Goal: Information Seeking & Learning: Learn about a topic

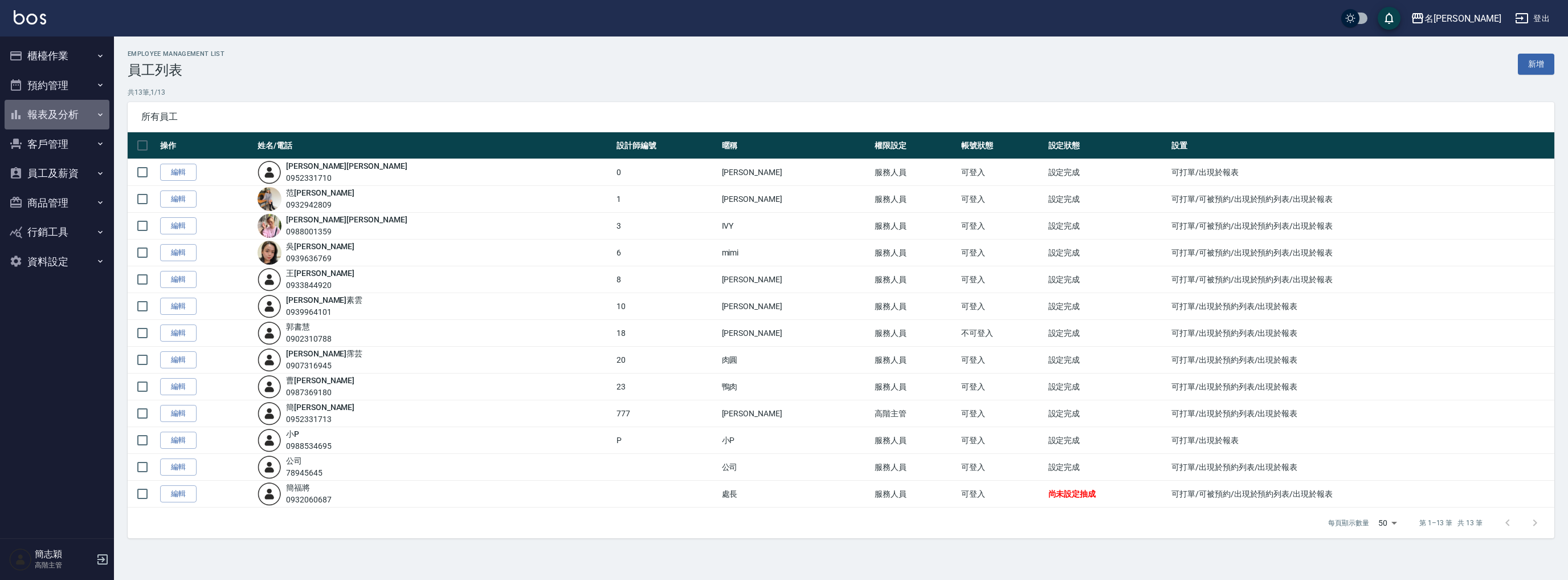
click at [74, 108] on button "報表及分析" at bounding box center [56, 115] width 105 height 29
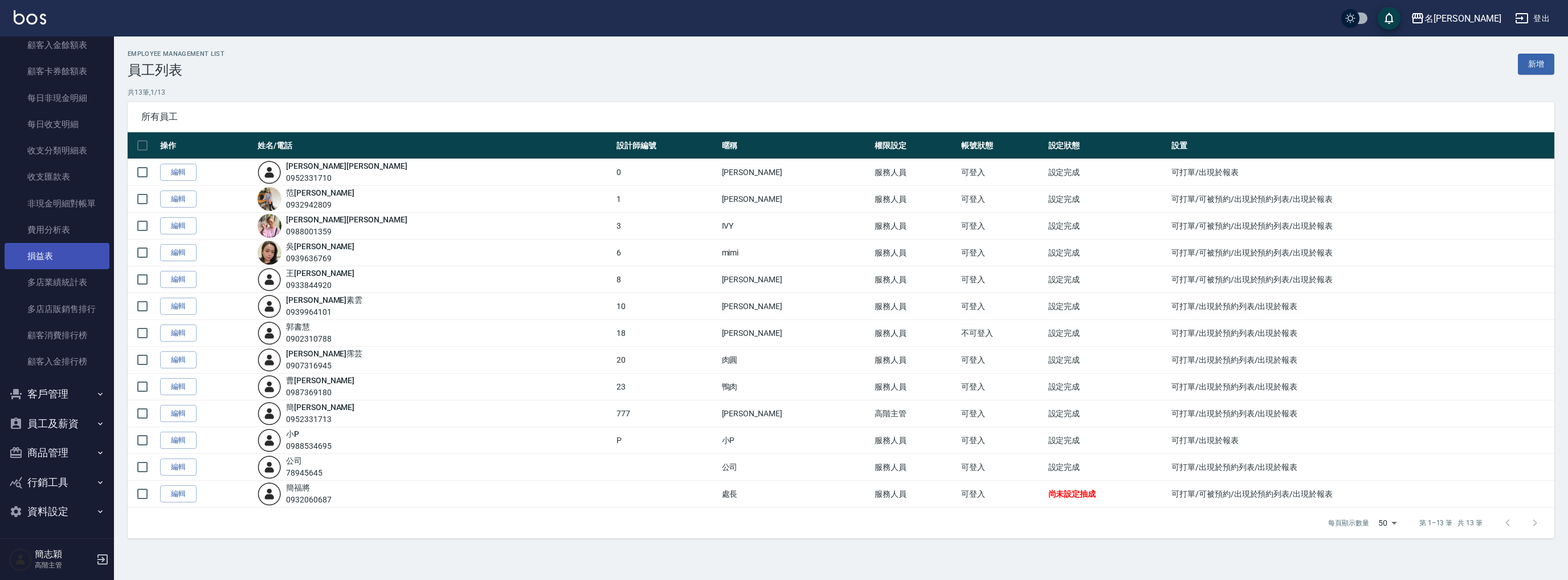
scroll to position [894, 0]
click at [70, 274] on link "多店業績統計表" at bounding box center [56, 281] width 105 height 26
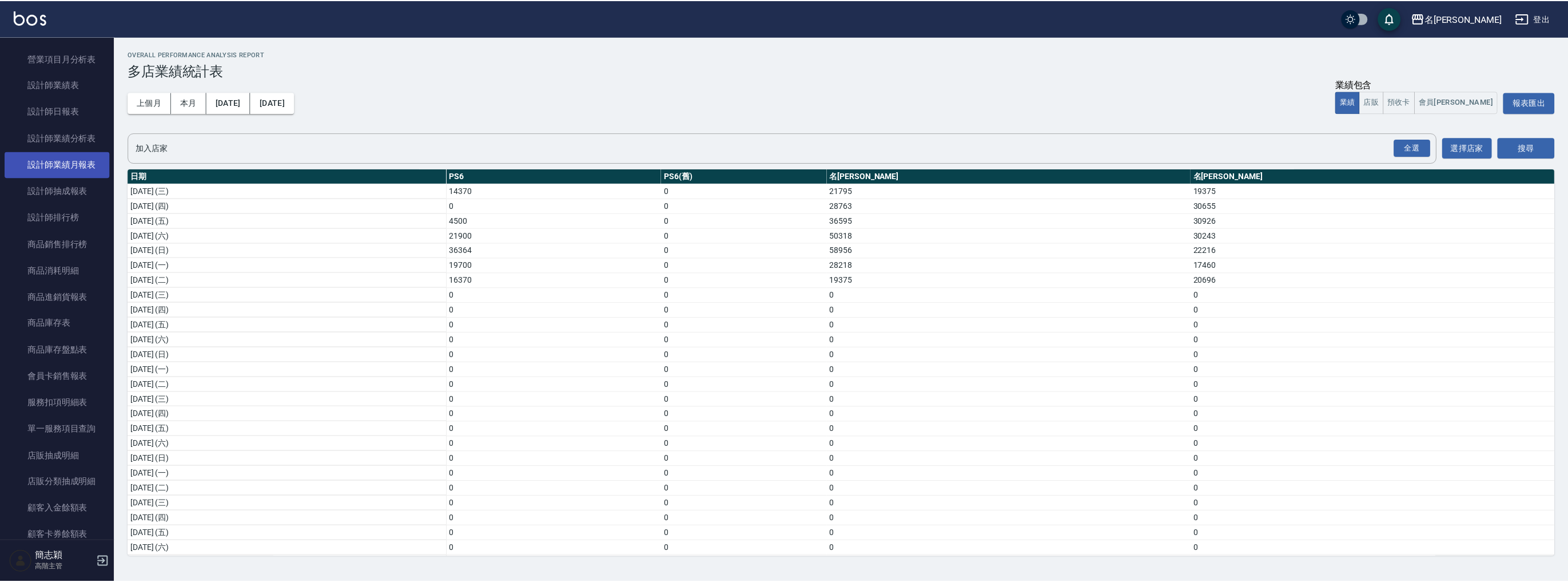
scroll to position [363, 0]
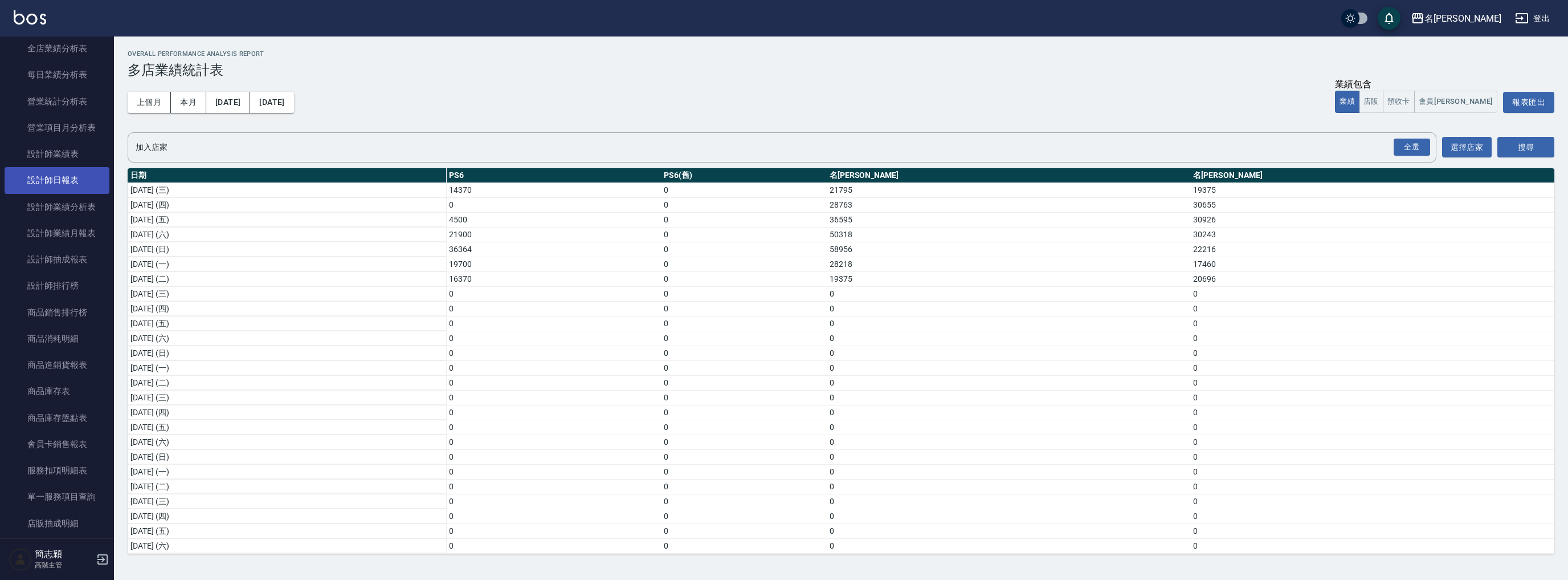
click at [66, 182] on link "設計師日報表" at bounding box center [56, 180] width 105 height 26
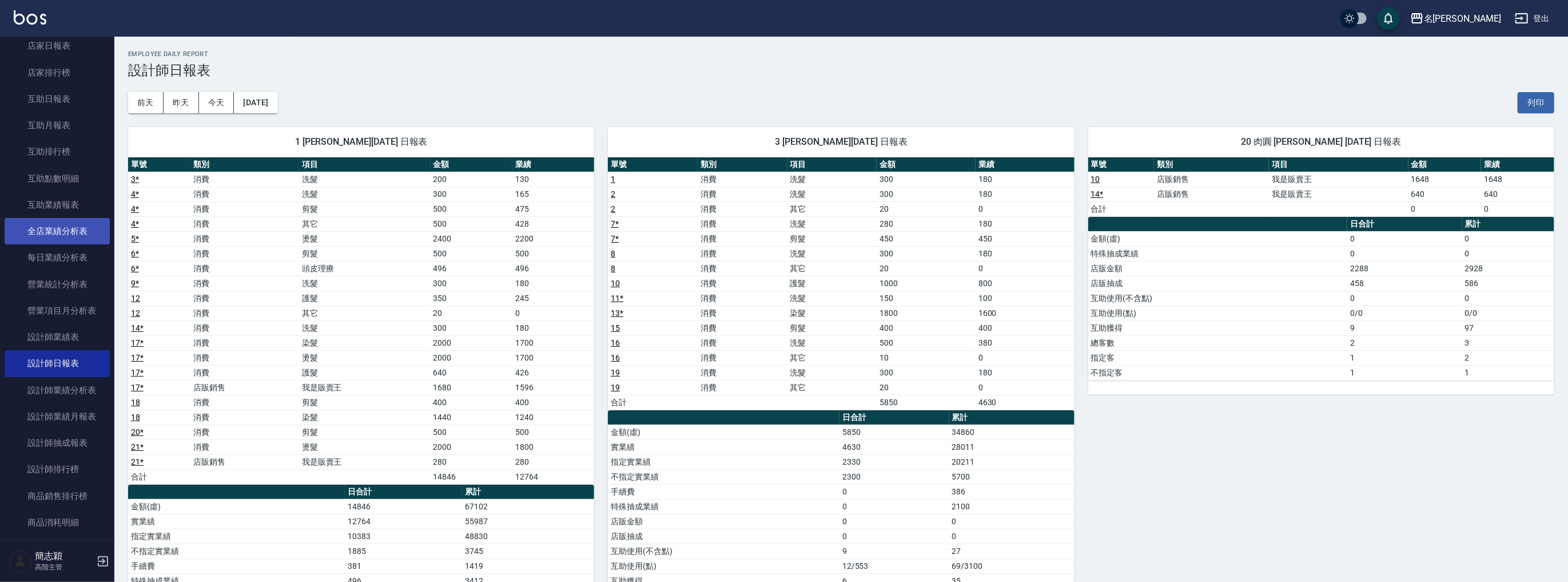
scroll to position [150, 0]
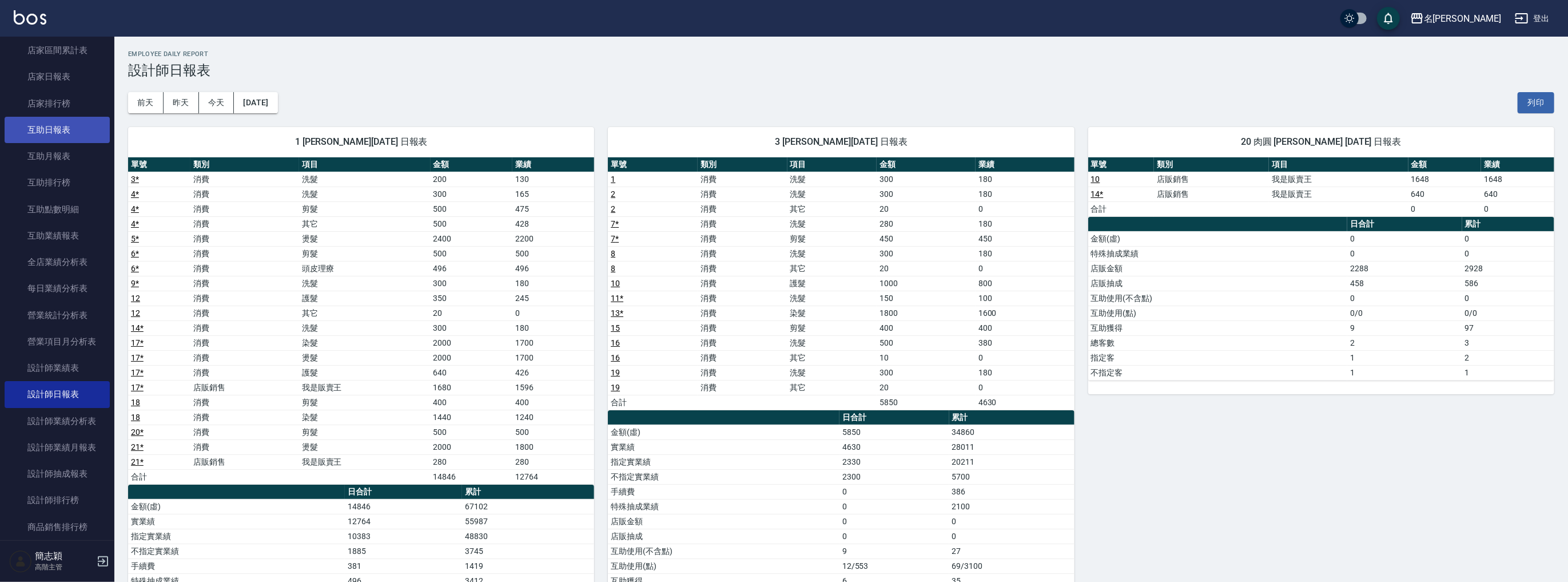
click at [44, 135] on link "互助日報表" at bounding box center [57, 129] width 105 height 26
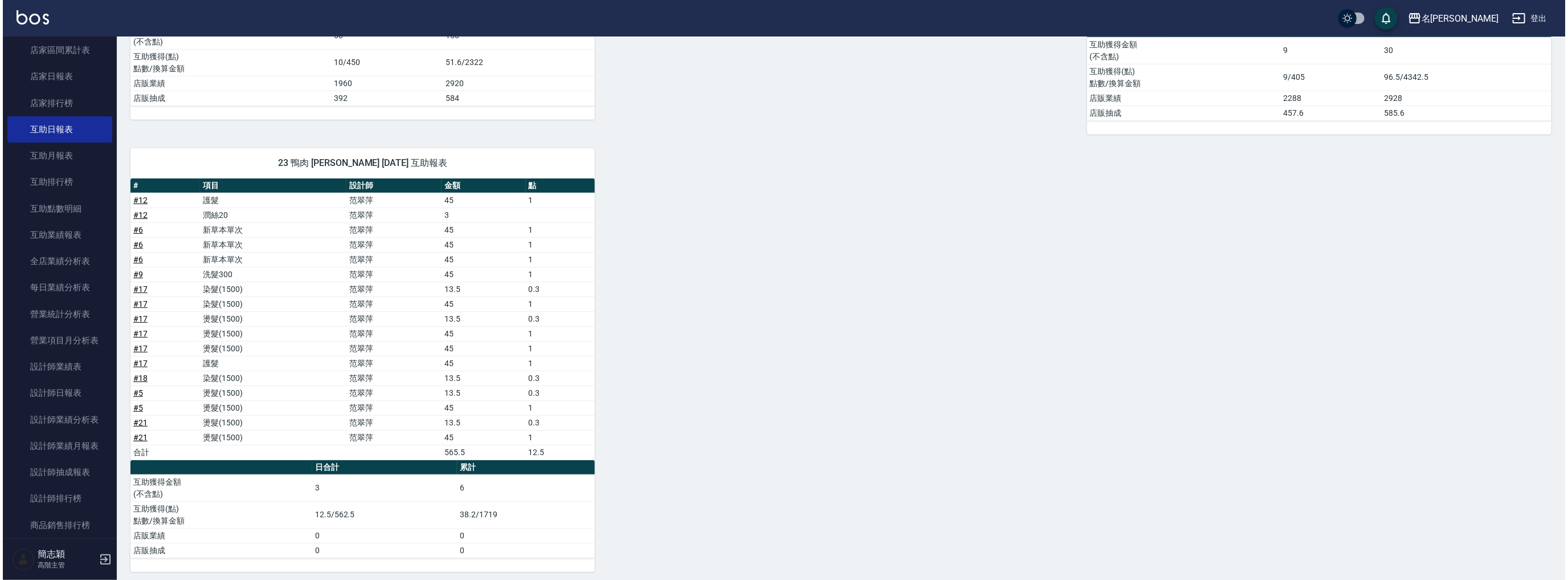
scroll to position [93, 0]
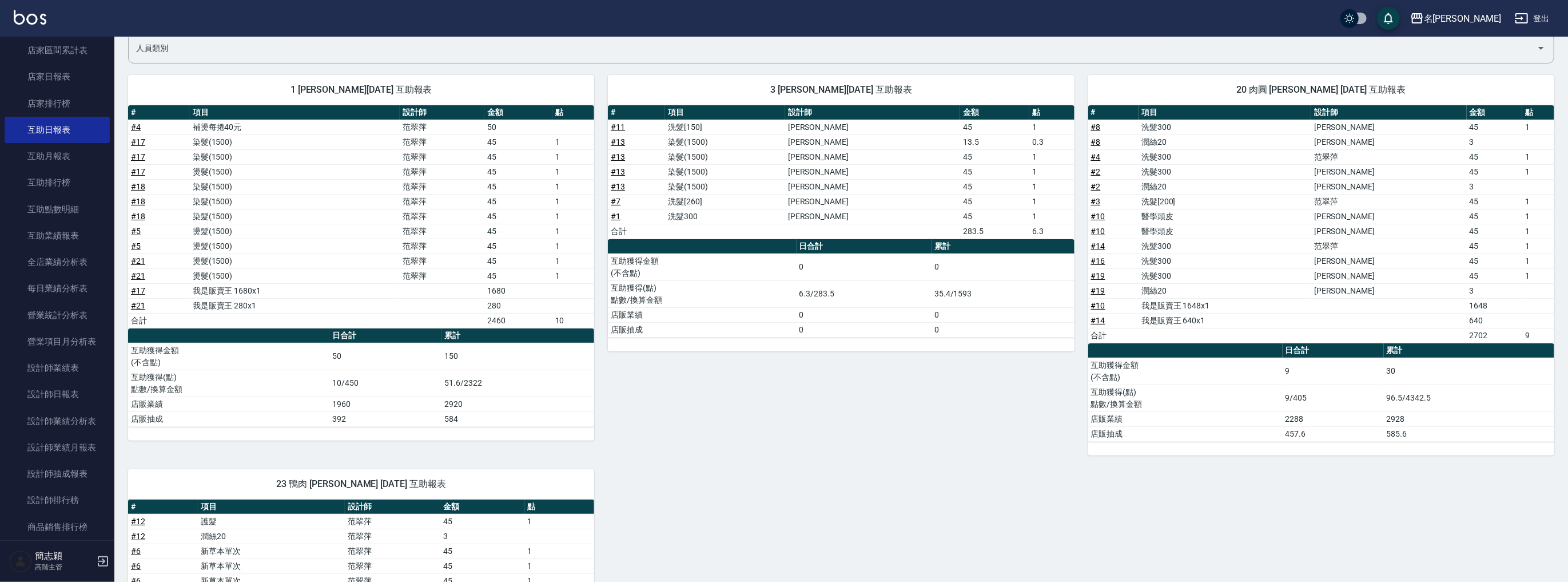
click at [1490, 23] on div "名留竹林" at bounding box center [1462, 18] width 77 height 14
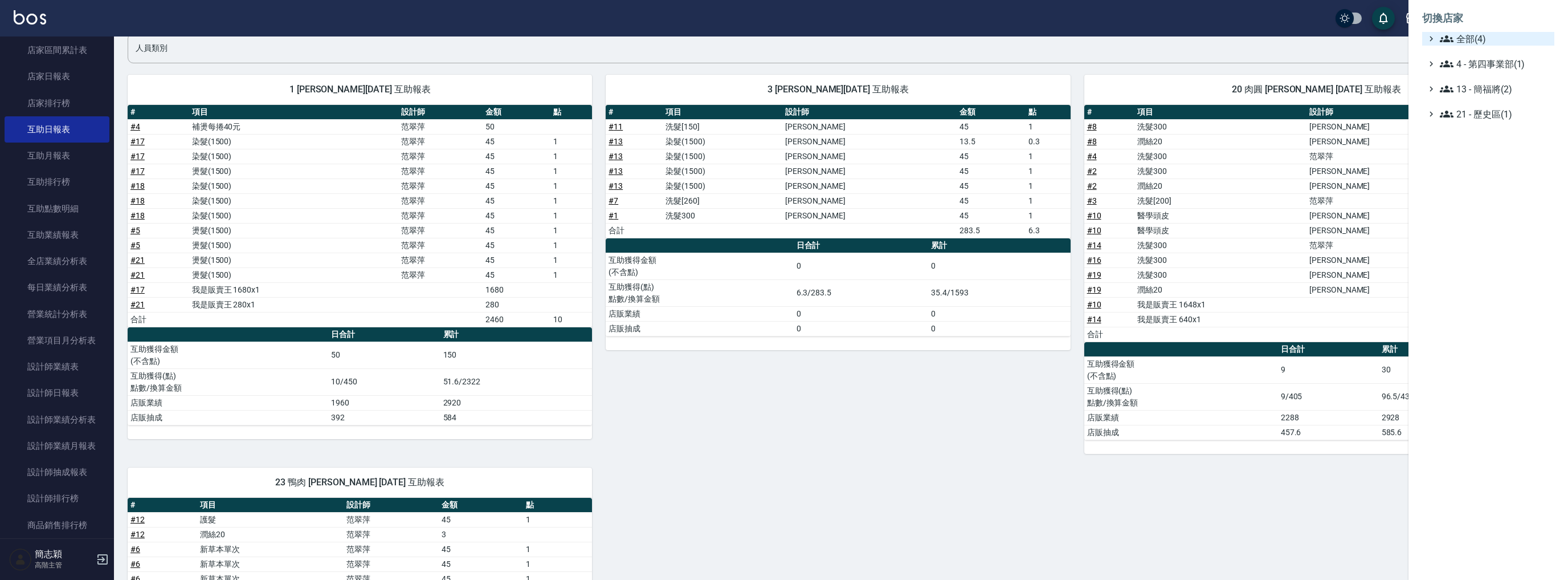
click at [1469, 36] on span "全部(4)" at bounding box center [1494, 39] width 110 height 14
click at [1478, 91] on span "名[PERSON_NAME]" at bounding box center [1494, 91] width 112 height 14
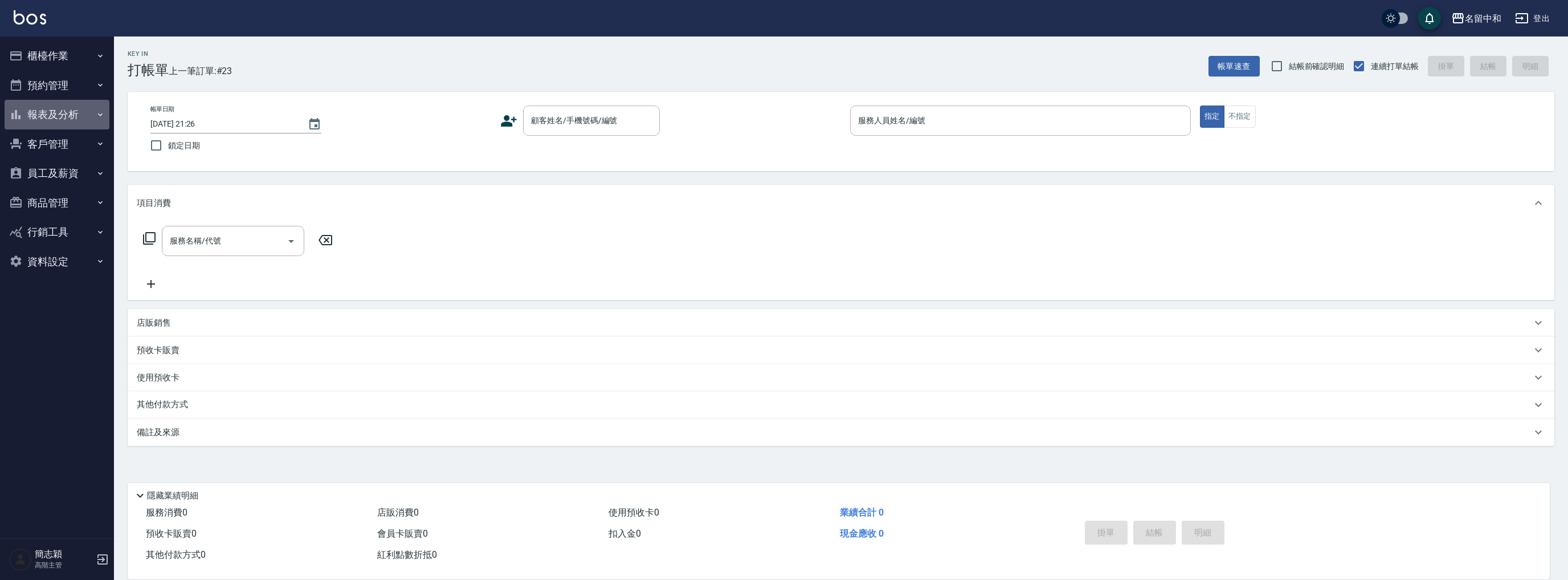
click at [73, 116] on button "報表及分析" at bounding box center [56, 115] width 105 height 29
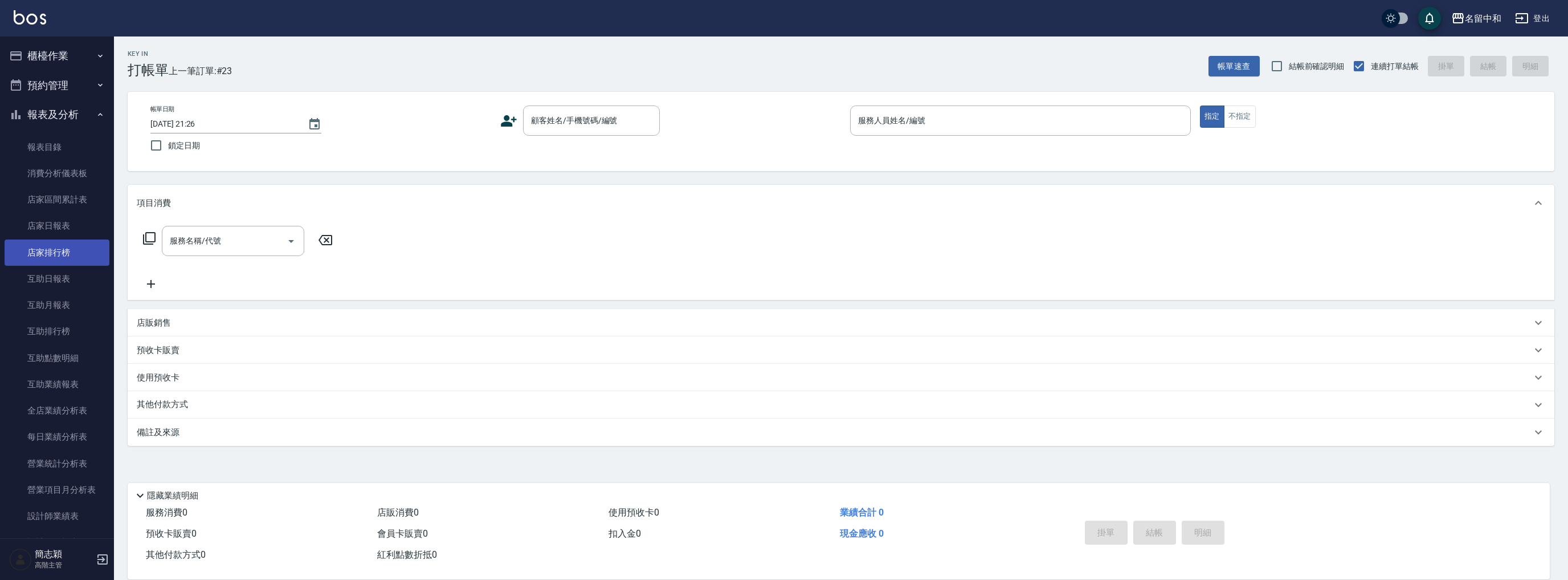
click at [80, 239] on link "店家排行榜" at bounding box center [56, 252] width 105 height 26
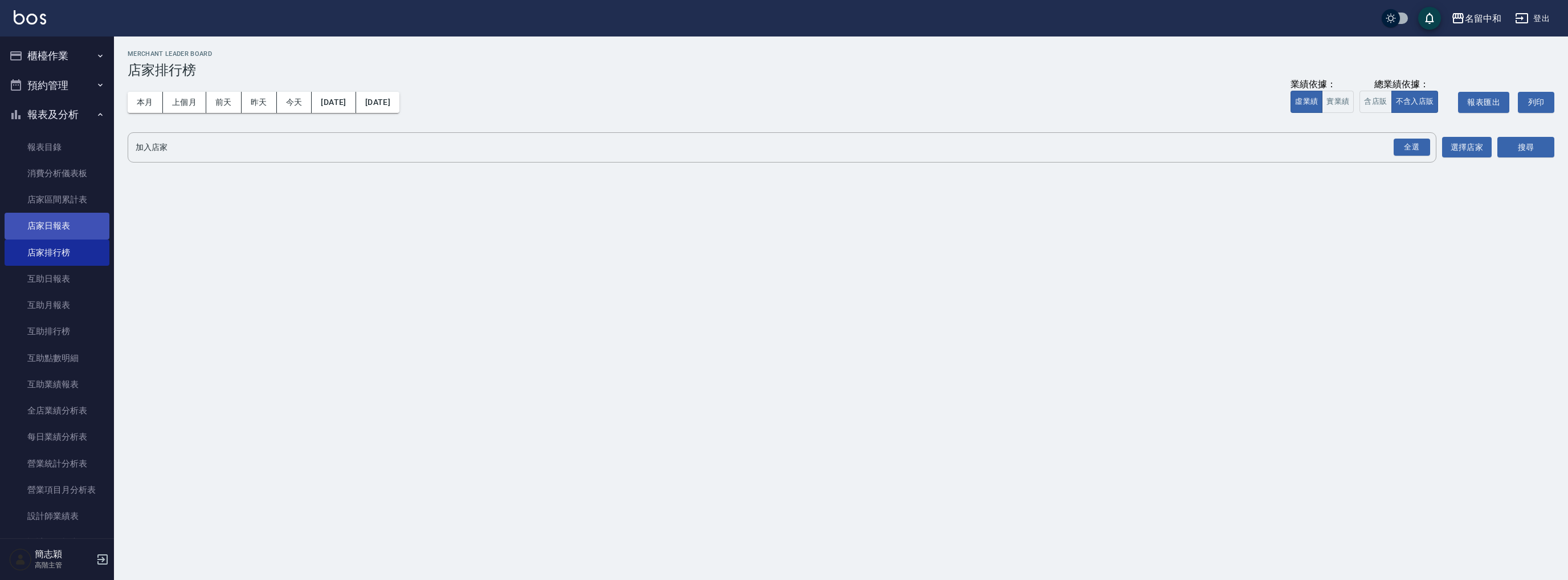
click at [74, 220] on link "店家日報表" at bounding box center [56, 225] width 105 height 26
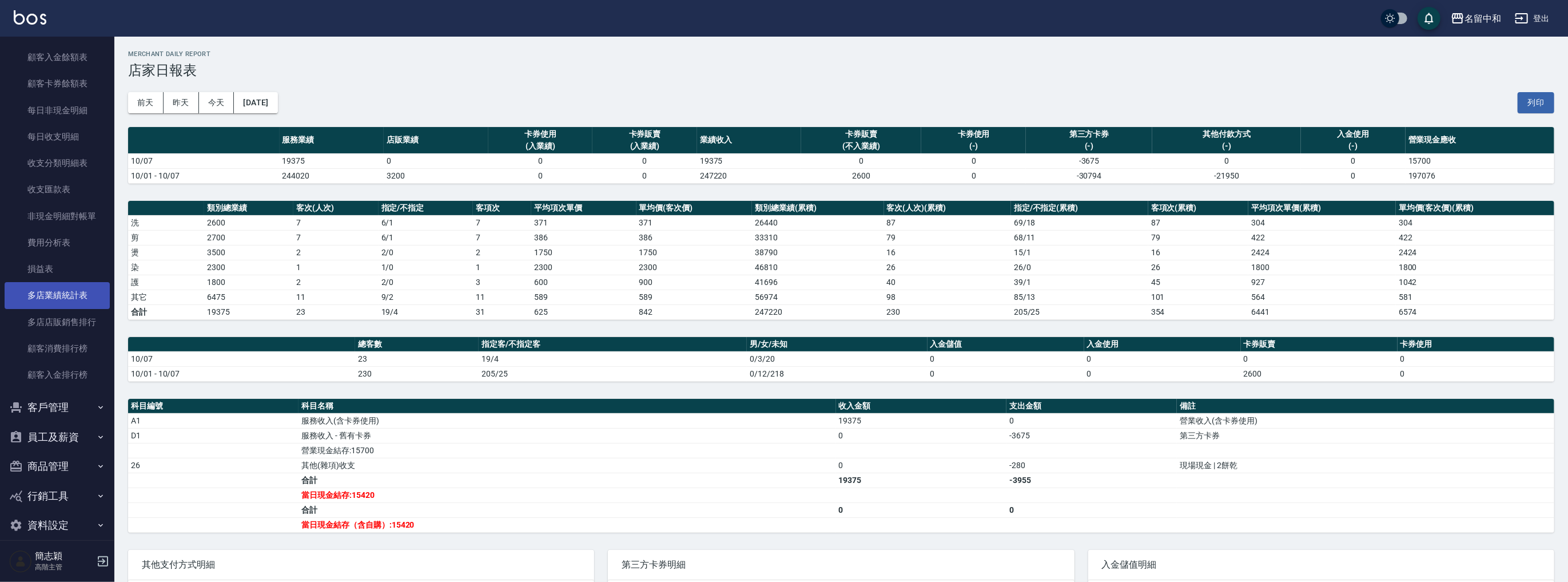
scroll to position [897, 0]
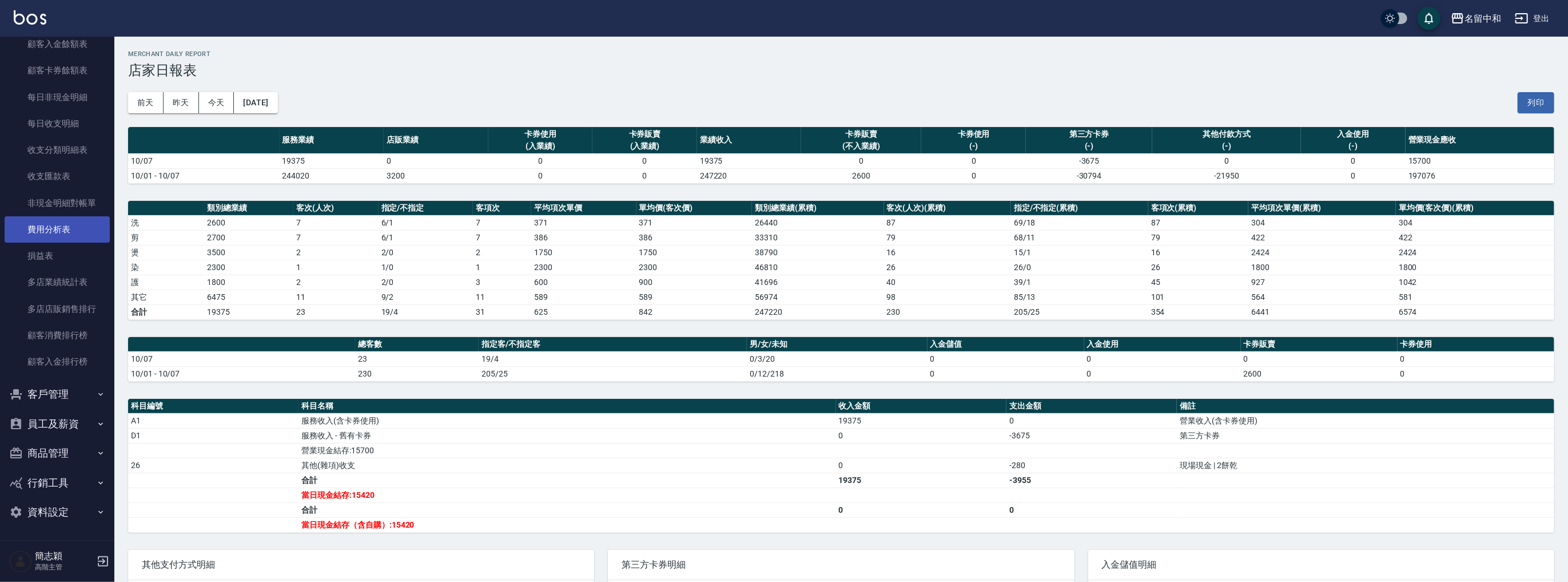
click at [68, 236] on link "費用分析表" at bounding box center [57, 229] width 105 height 26
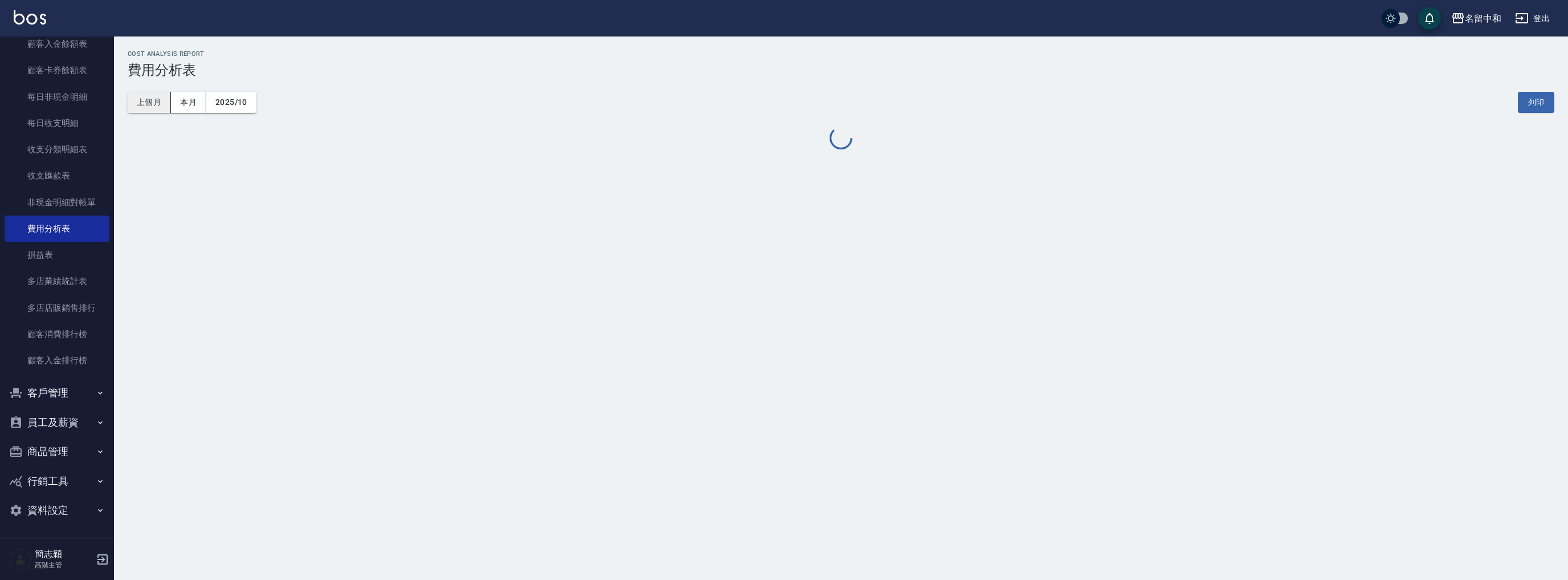
click at [153, 104] on button "上個月" at bounding box center [149, 102] width 44 height 21
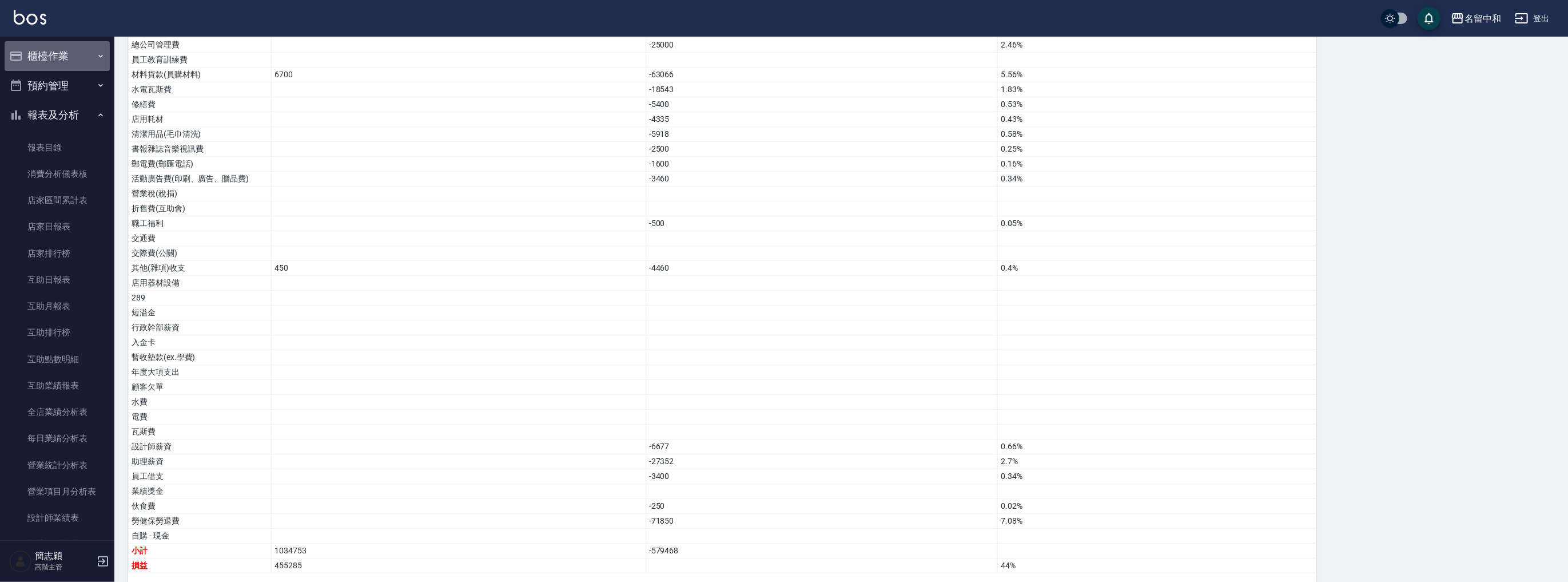
click at [72, 50] on button "櫃檯作業" at bounding box center [57, 56] width 105 height 30
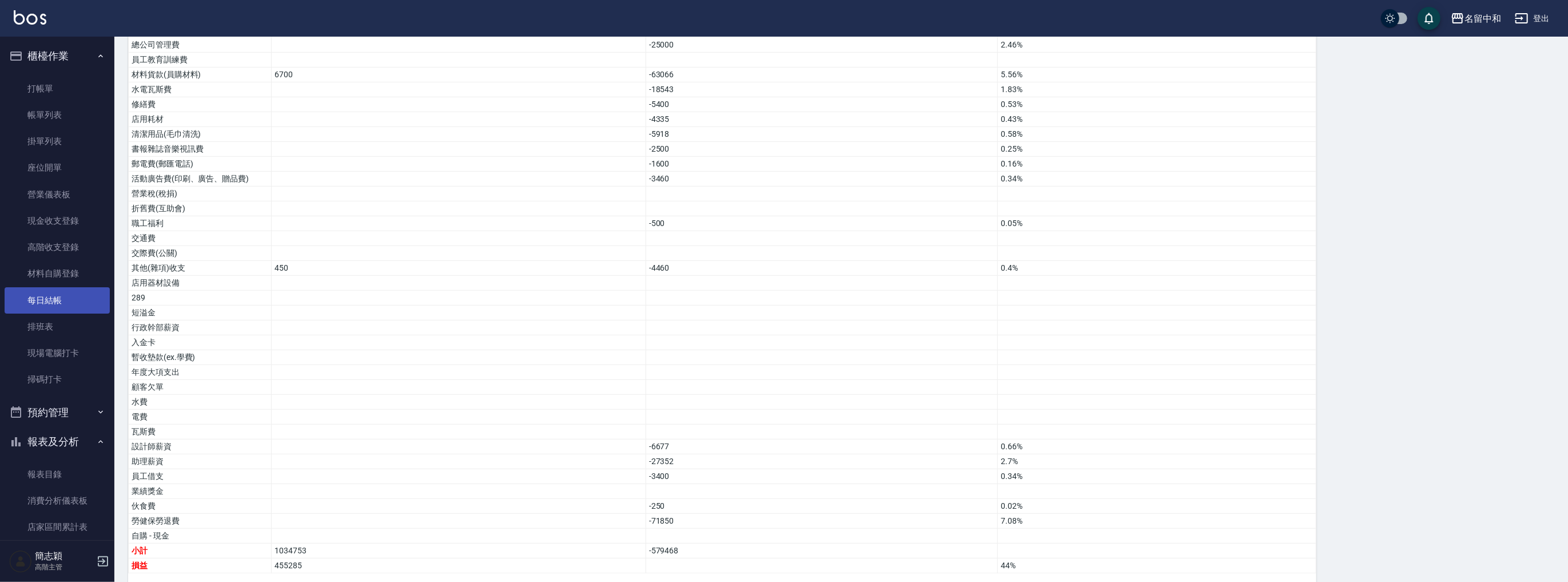
click at [70, 296] on link "每日結帳" at bounding box center [57, 300] width 105 height 26
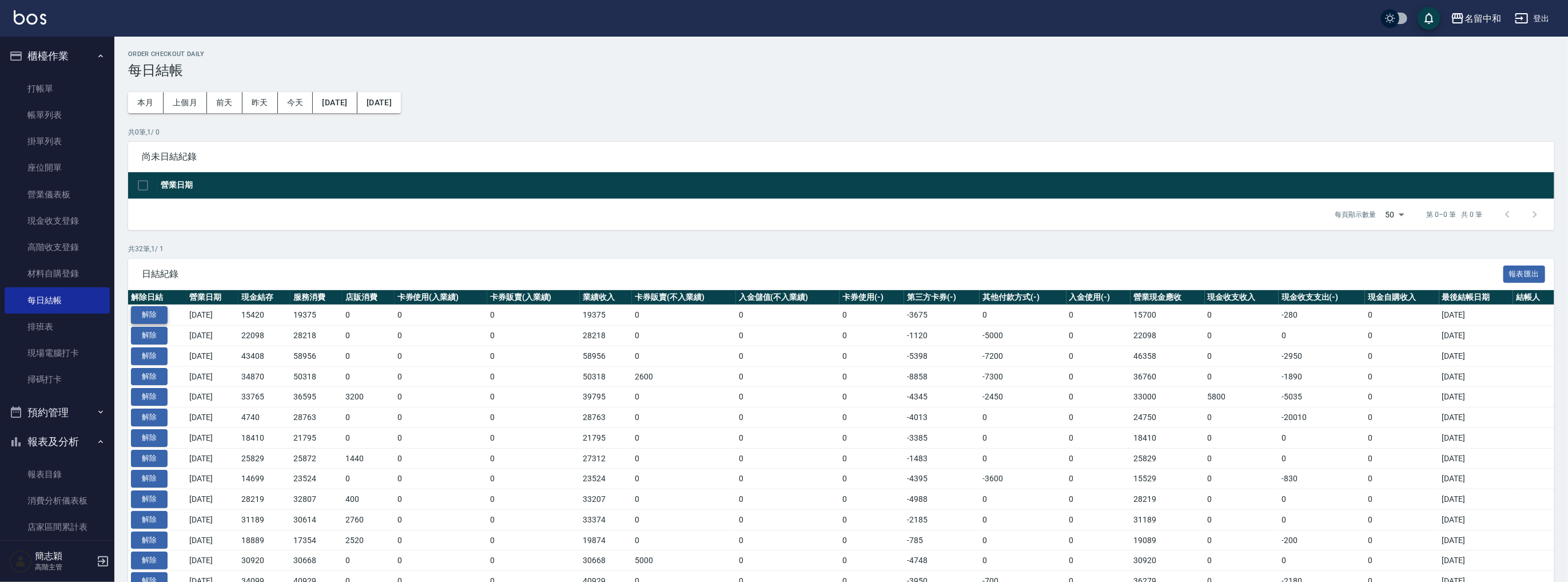
click at [152, 313] on button "解除" at bounding box center [149, 315] width 36 height 18
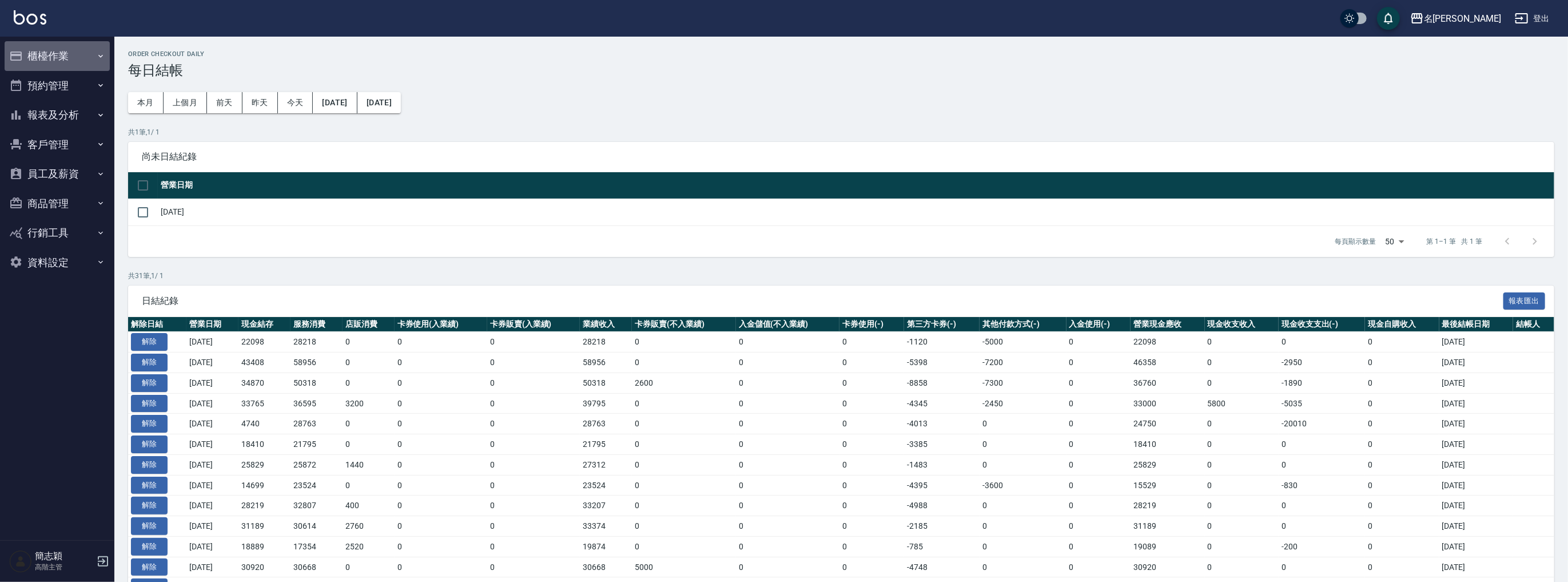
click at [50, 54] on button "櫃檯作業" at bounding box center [57, 56] width 105 height 30
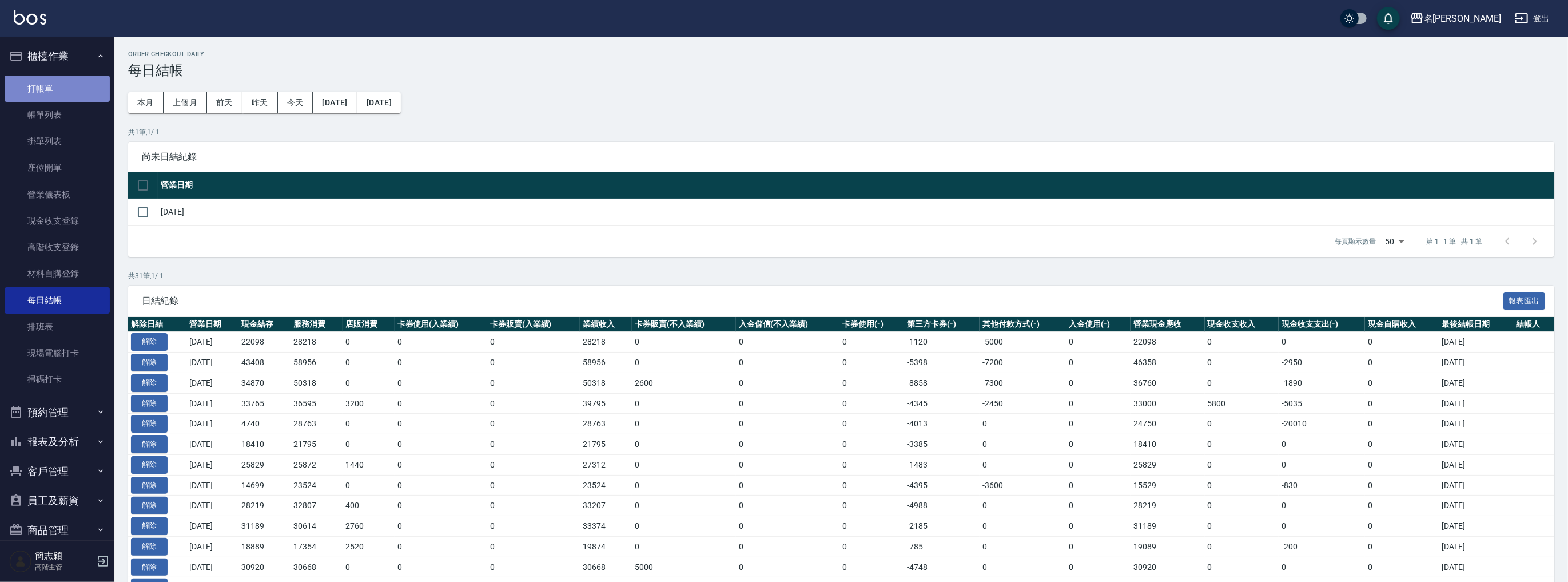
click at [66, 99] on link "打帳單" at bounding box center [57, 89] width 105 height 26
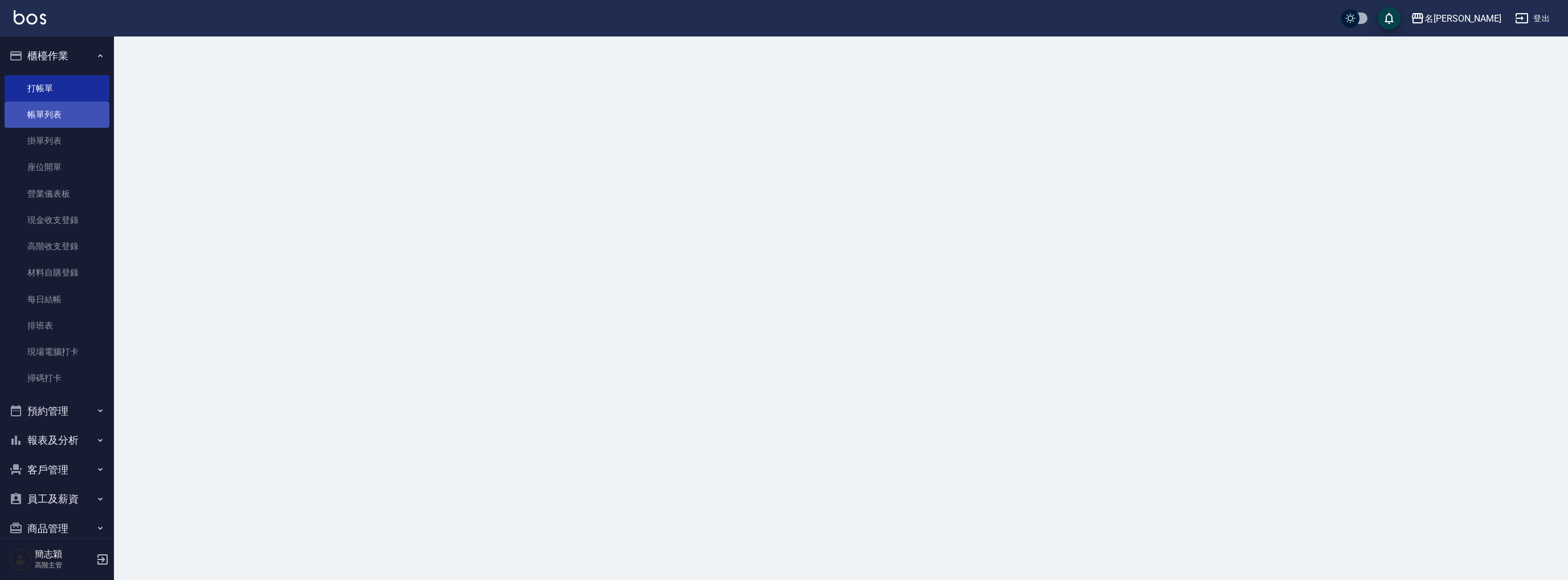
click at [63, 116] on link "帳單列表" at bounding box center [56, 114] width 105 height 26
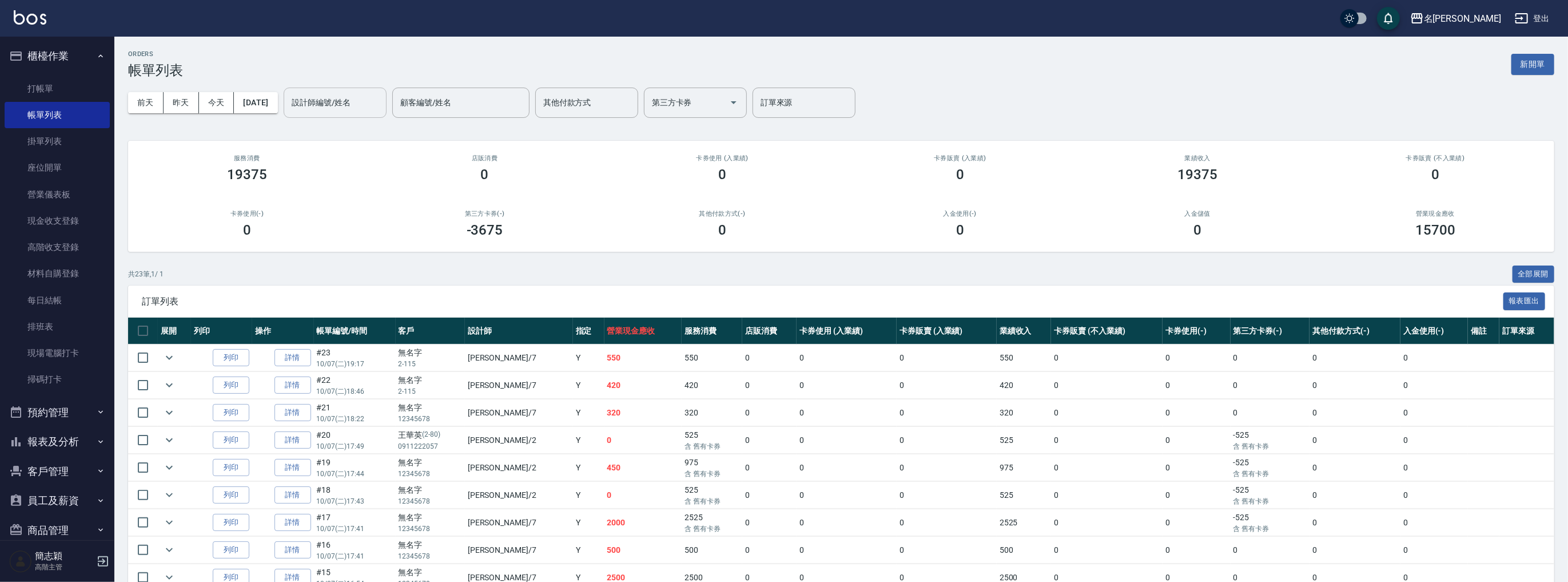
click at [355, 103] on input "設計師編號/姓名" at bounding box center [335, 102] width 92 height 20
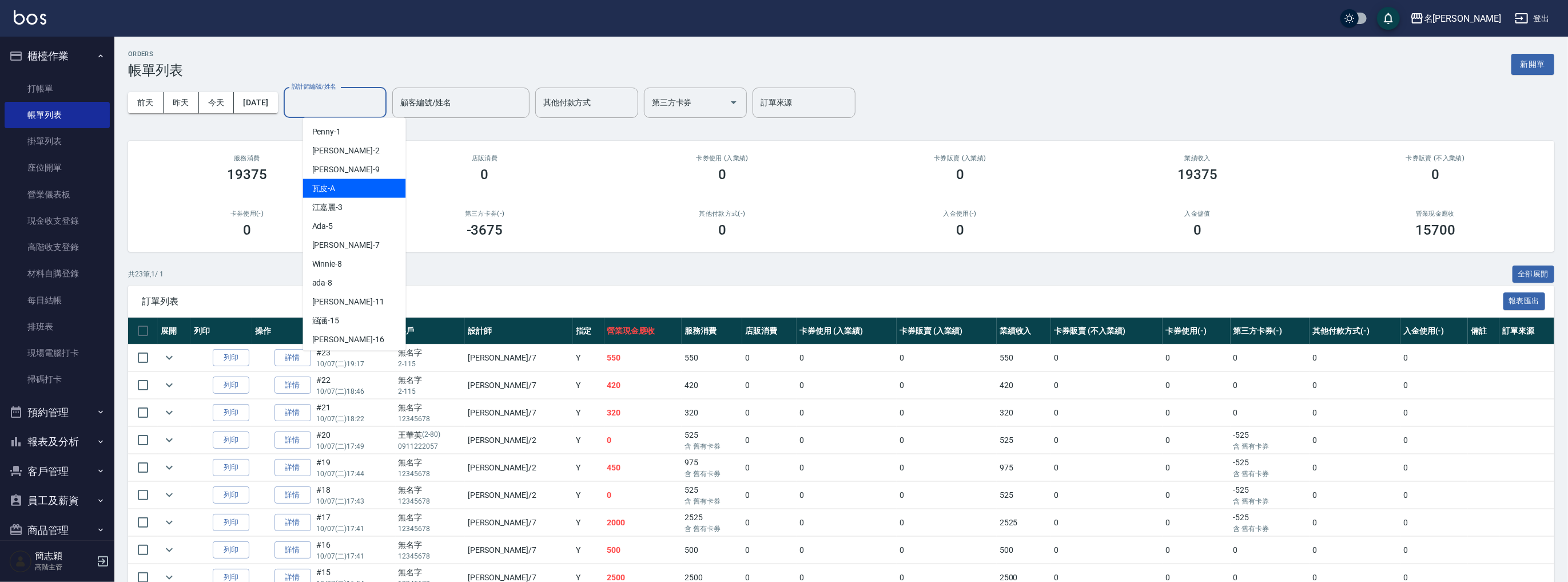
click at [355, 188] on div "瓦皮 -A" at bounding box center [354, 188] width 103 height 19
type input "瓦皮-A"
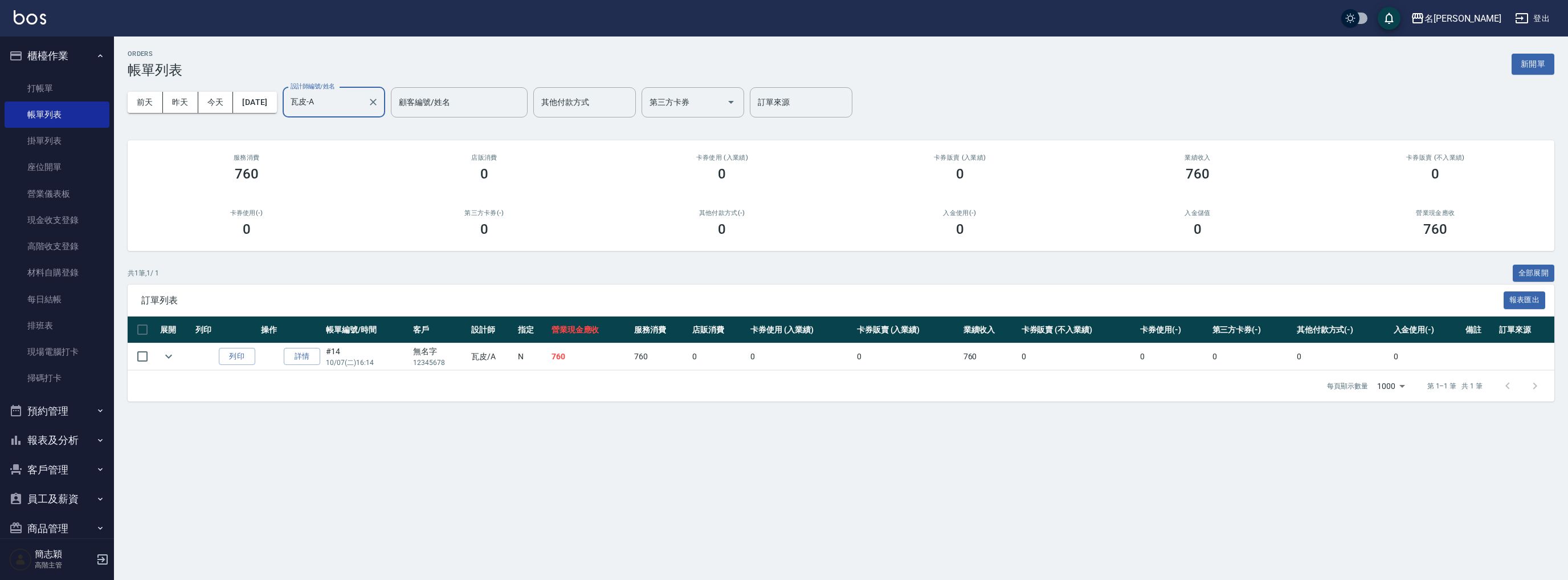
click at [284, 358] on link "詳情" at bounding box center [302, 357] width 36 height 18
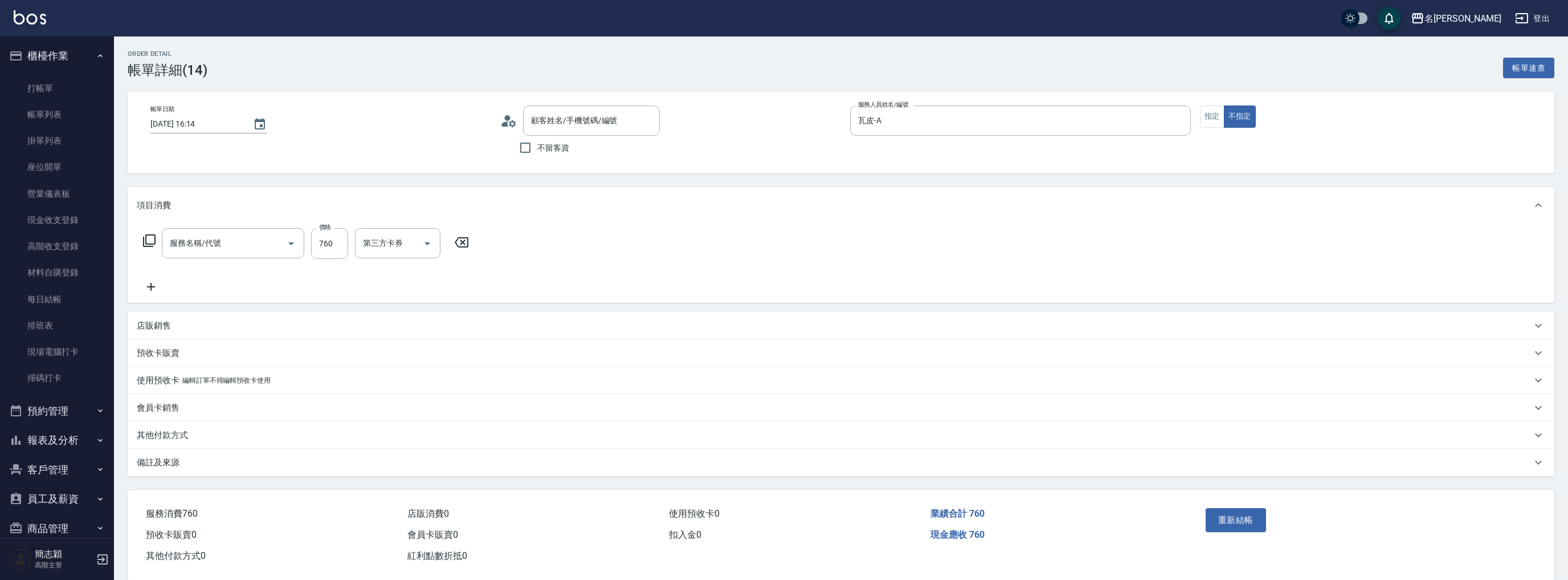
type input "2025/10/07 16:14"
type input "瓦皮-A"
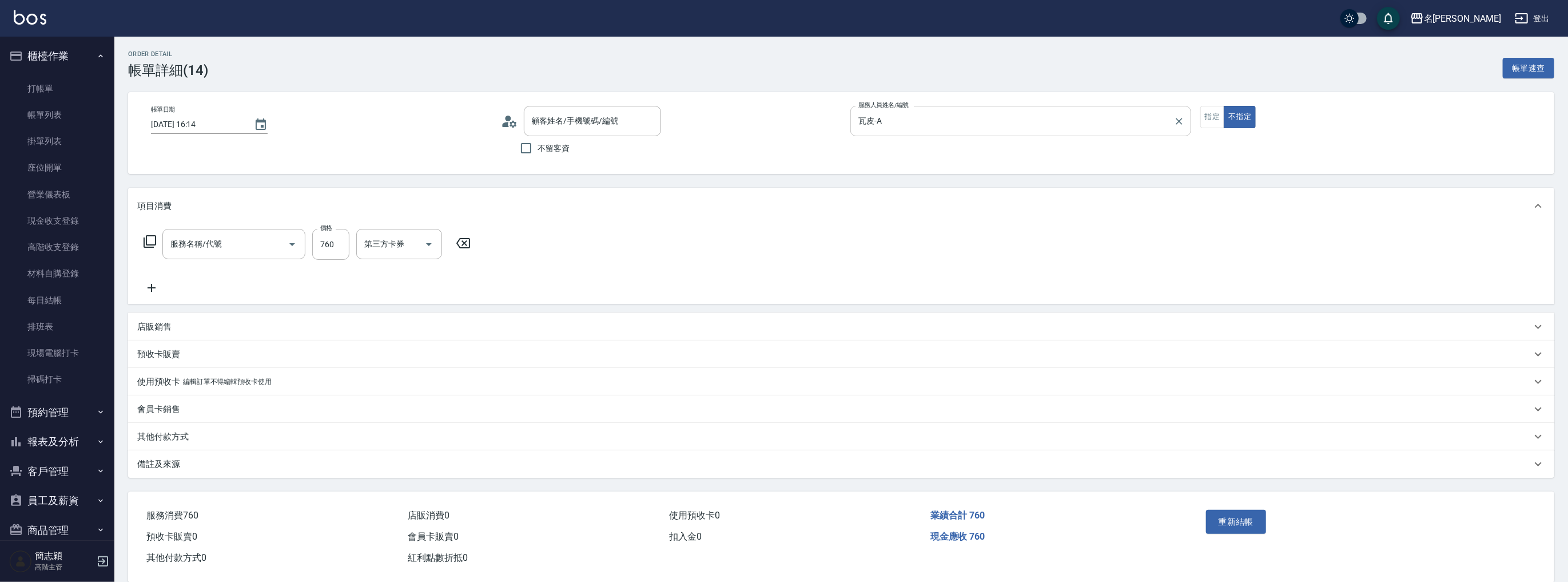
type input "修手(901)"
type input "無名字/ 12345678 /null"
click at [1208, 119] on button "指定" at bounding box center [1213, 117] width 25 height 22
click at [1225, 523] on button "重新結帳" at bounding box center [1236, 522] width 60 height 24
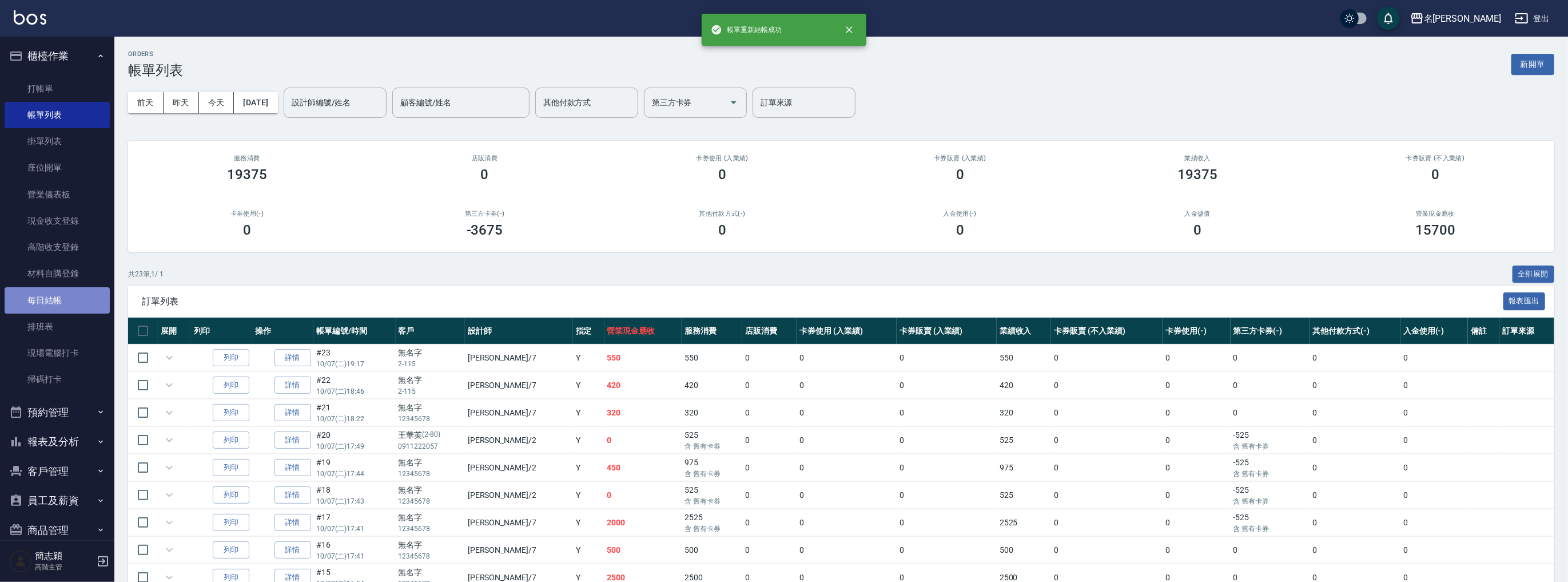
click at [60, 301] on link "每日結帳" at bounding box center [57, 300] width 105 height 26
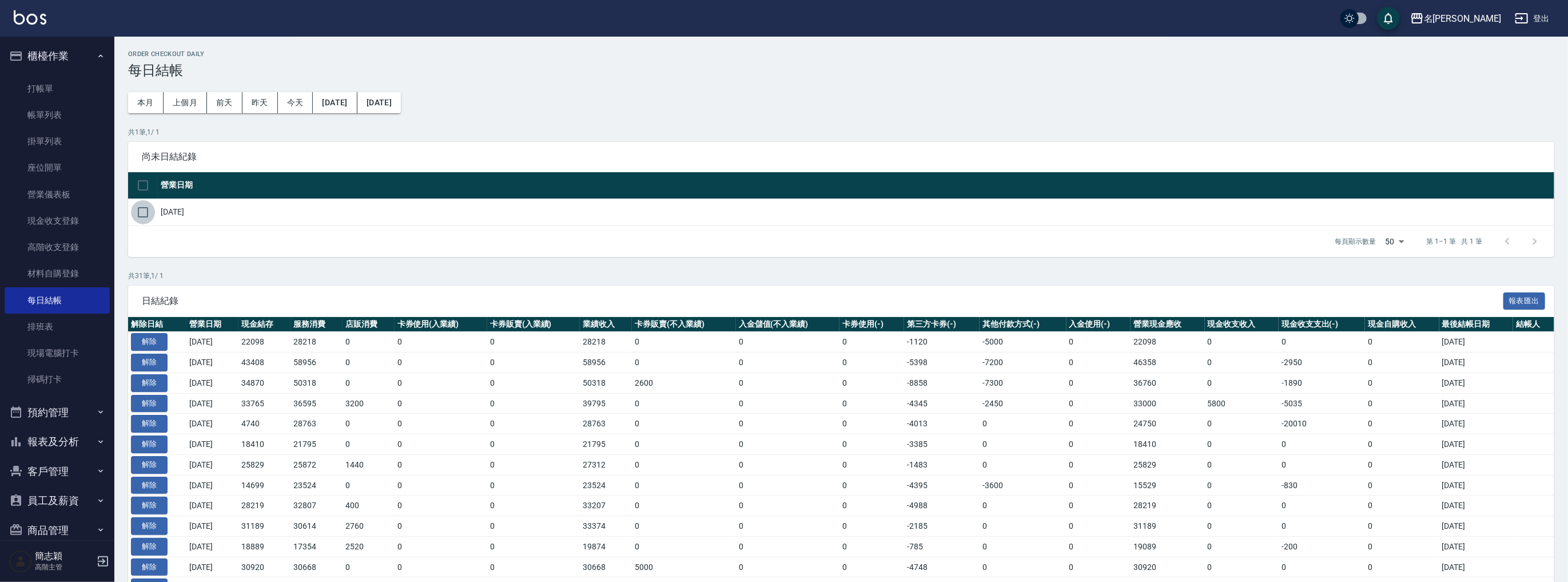
click at [143, 214] on input "checkbox" at bounding box center [143, 212] width 24 height 24
checkbox input "true"
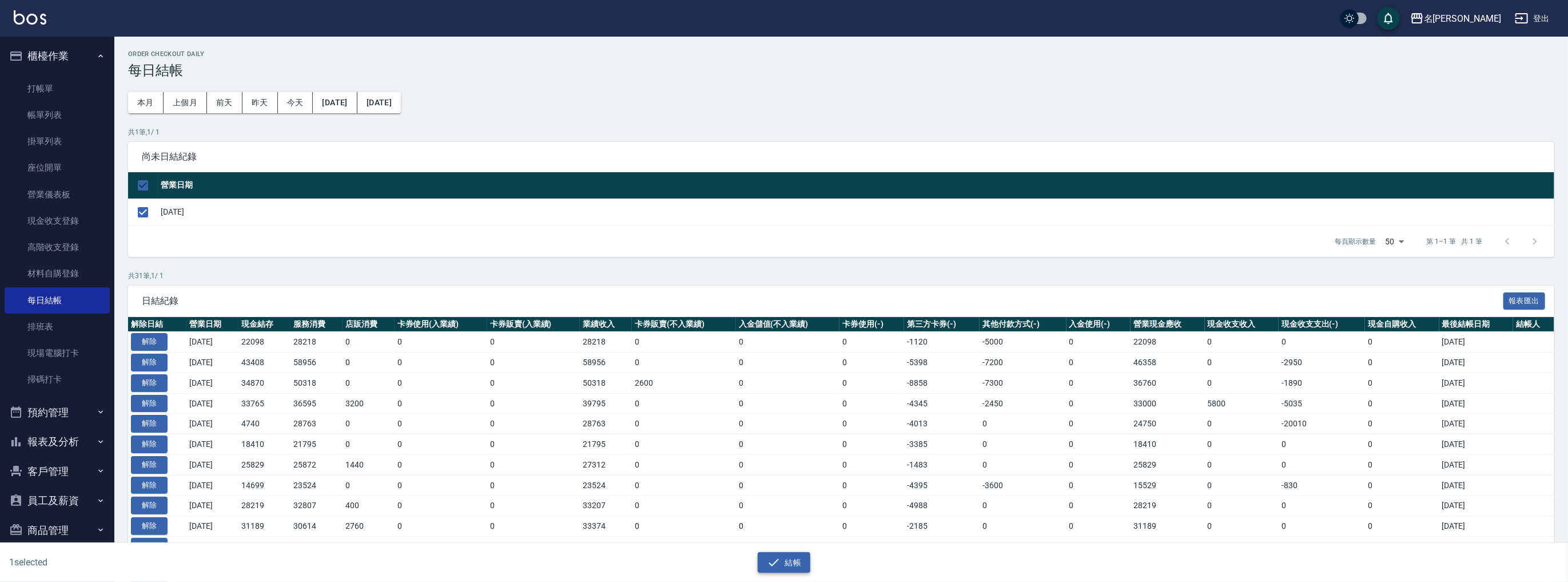
click at [792, 567] on button "結帳" at bounding box center [784, 562] width 53 height 21
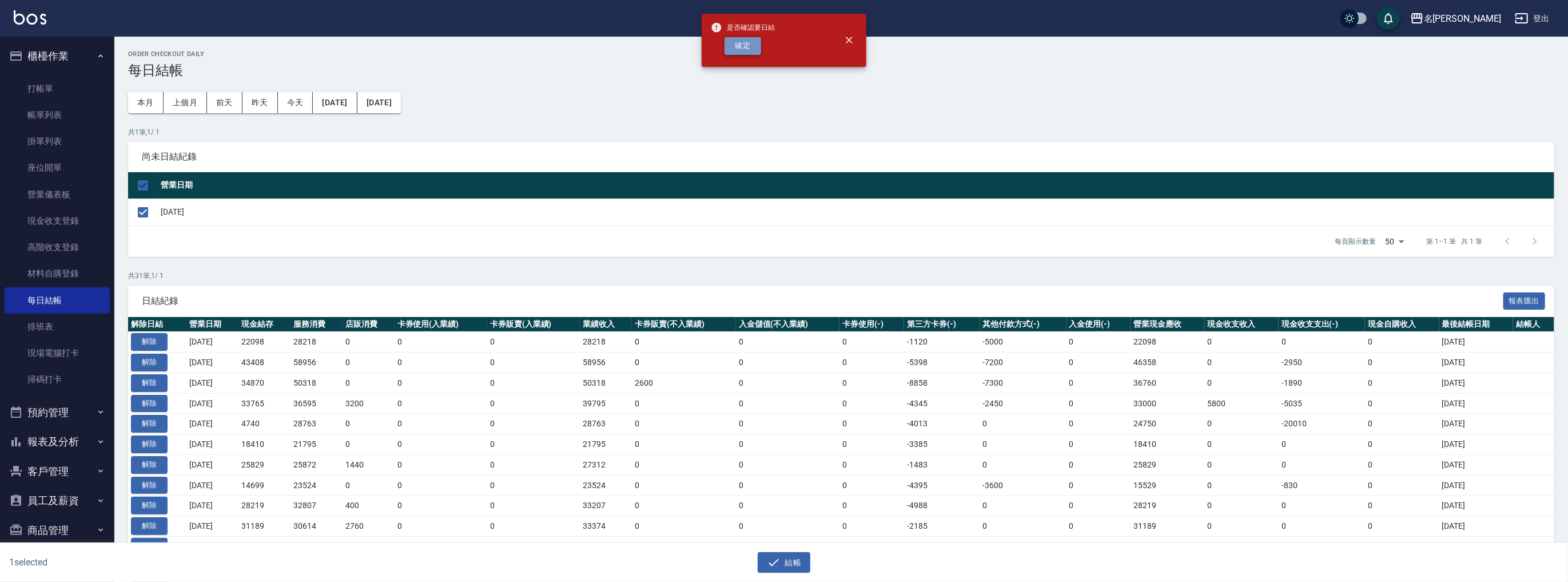
click at [748, 45] on button "確定" at bounding box center [742, 46] width 36 height 18
checkbox input "false"
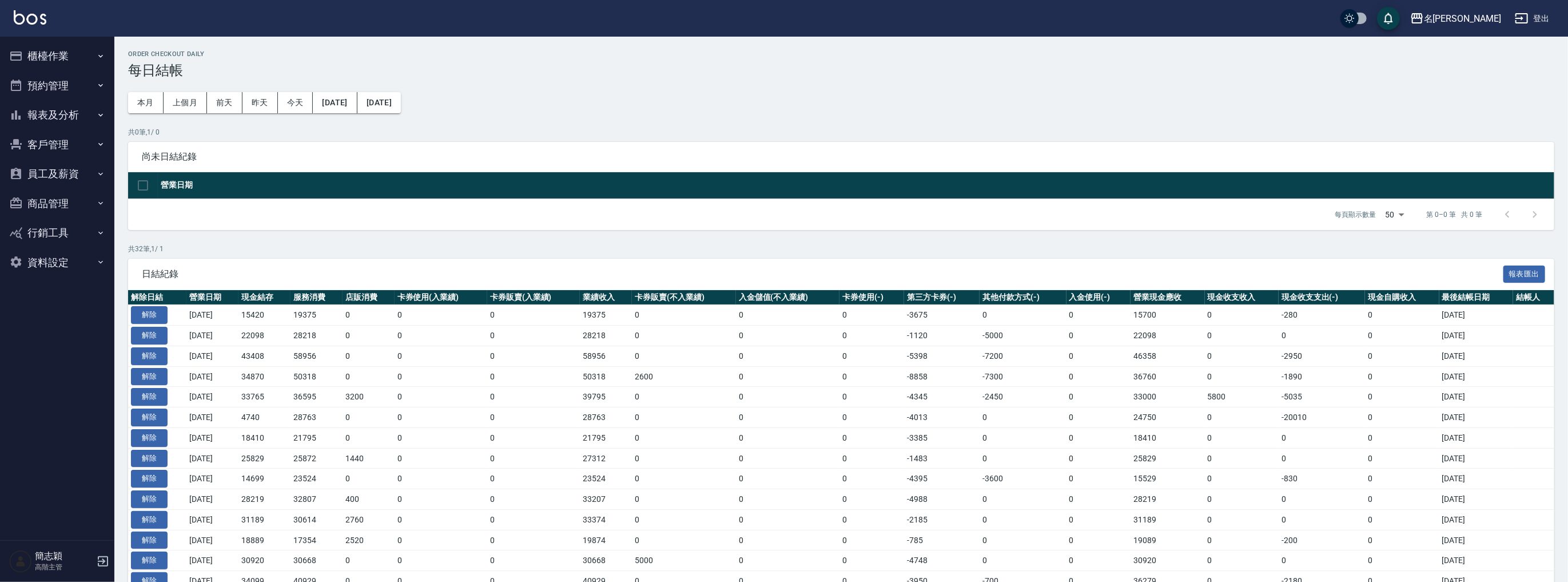
click at [61, 116] on button "報表及分析" at bounding box center [57, 115] width 105 height 30
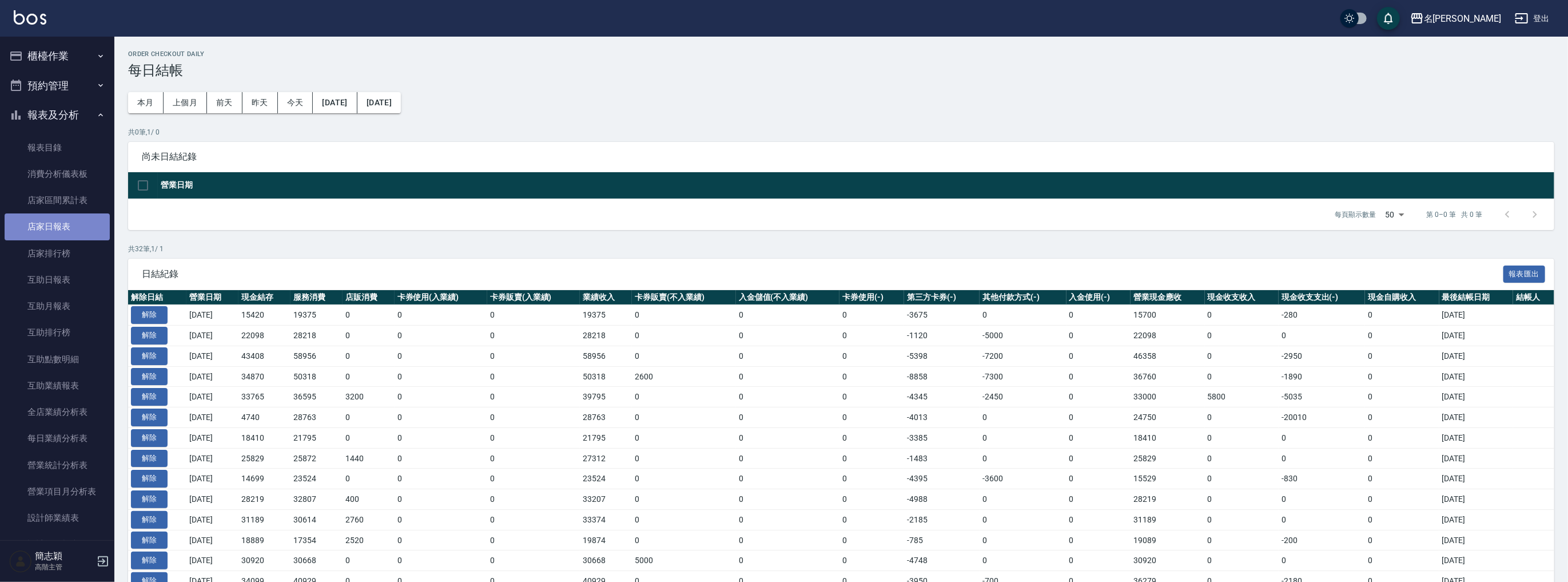
click at [70, 228] on link "店家日報表" at bounding box center [57, 226] width 105 height 26
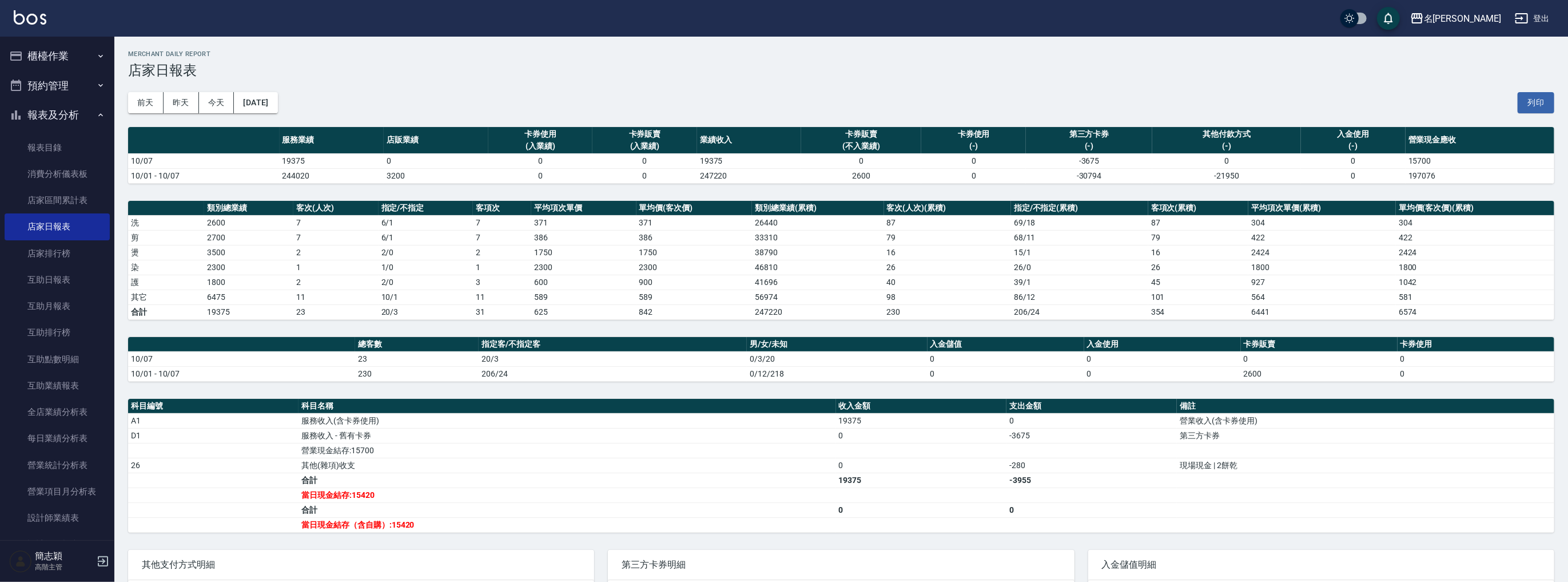
scroll to position [320, 0]
click at [79, 216] on link "設計師日報表" at bounding box center [57, 224] width 105 height 26
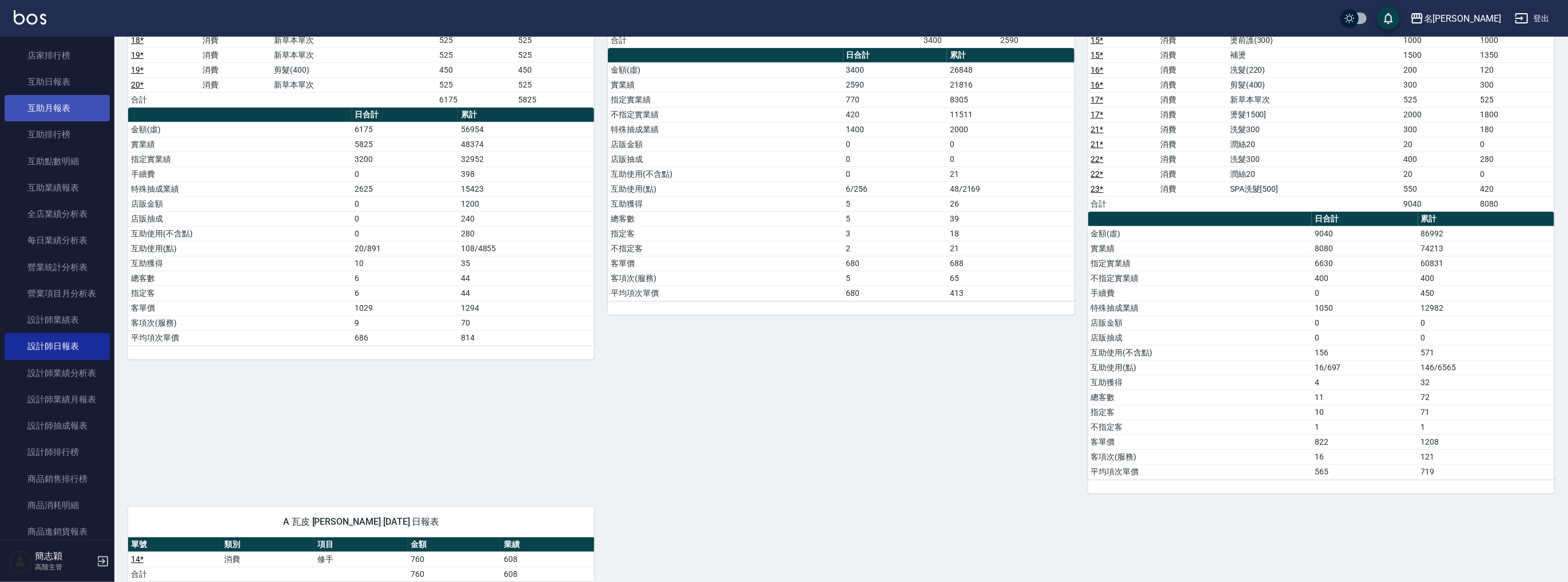
scroll to position [107, 0]
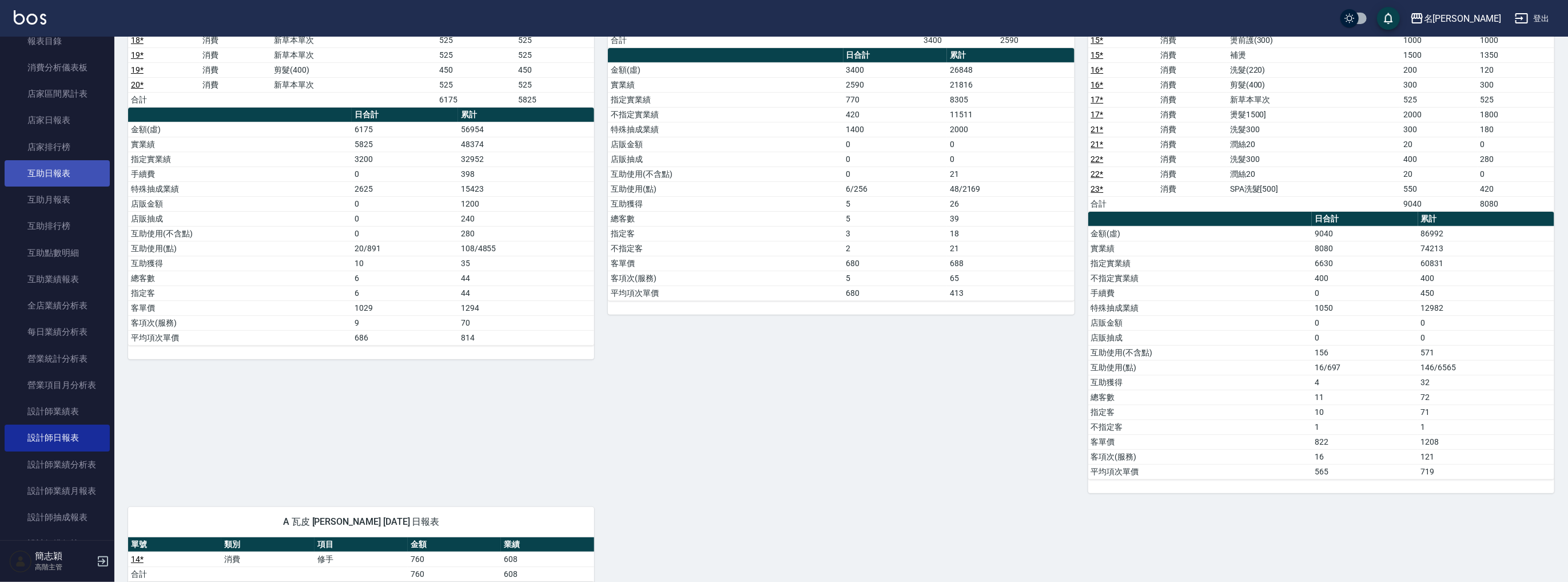
click at [66, 168] on link "互助日報表" at bounding box center [57, 173] width 105 height 26
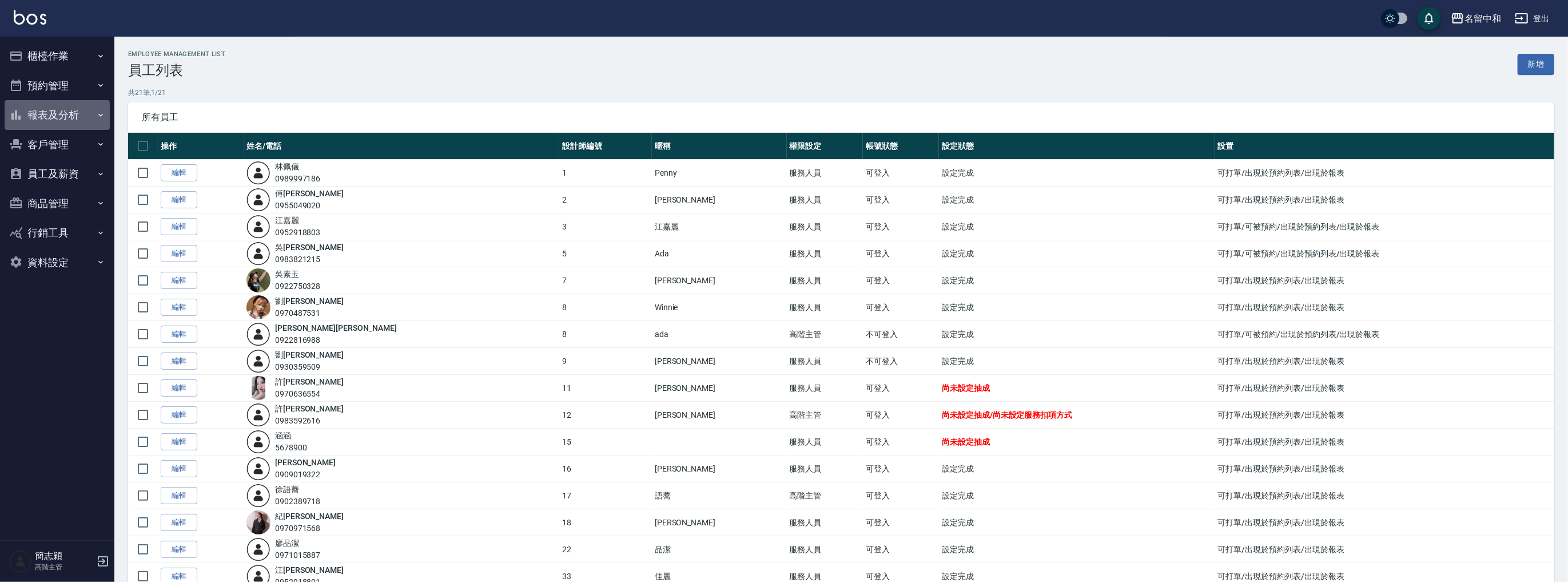
click at [68, 115] on button "報表及分析" at bounding box center [57, 115] width 105 height 30
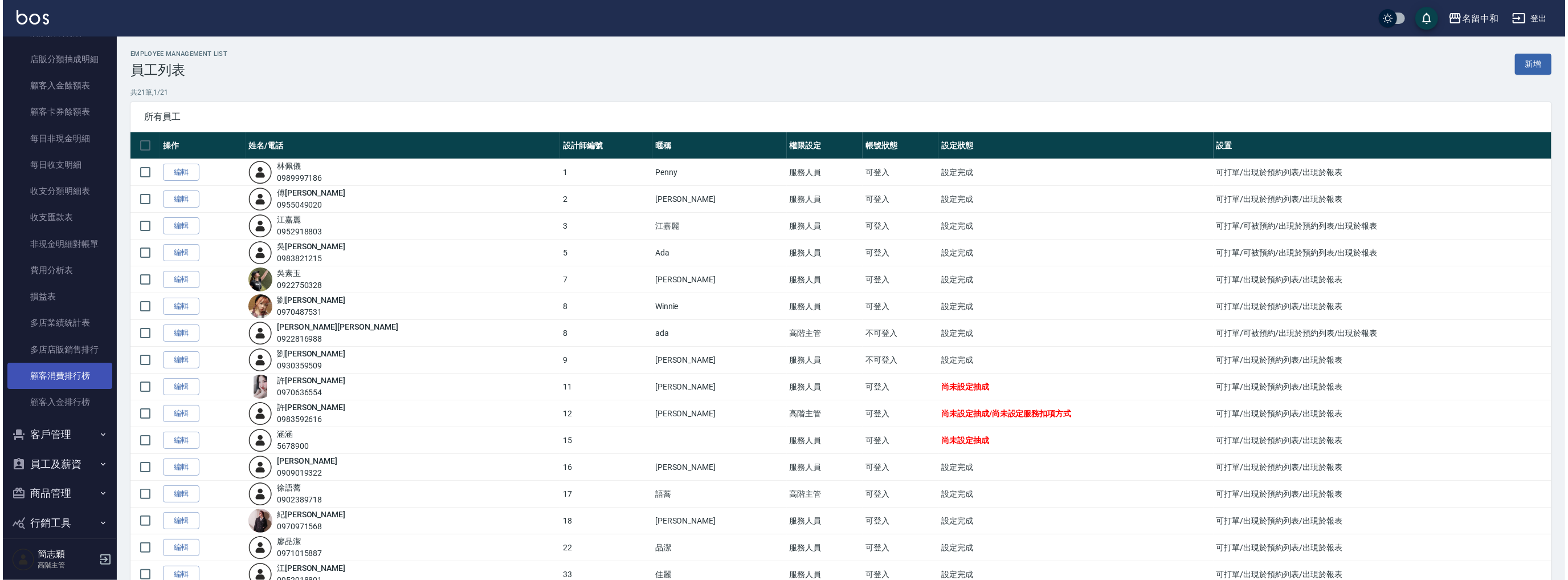
scroll to position [894, 0]
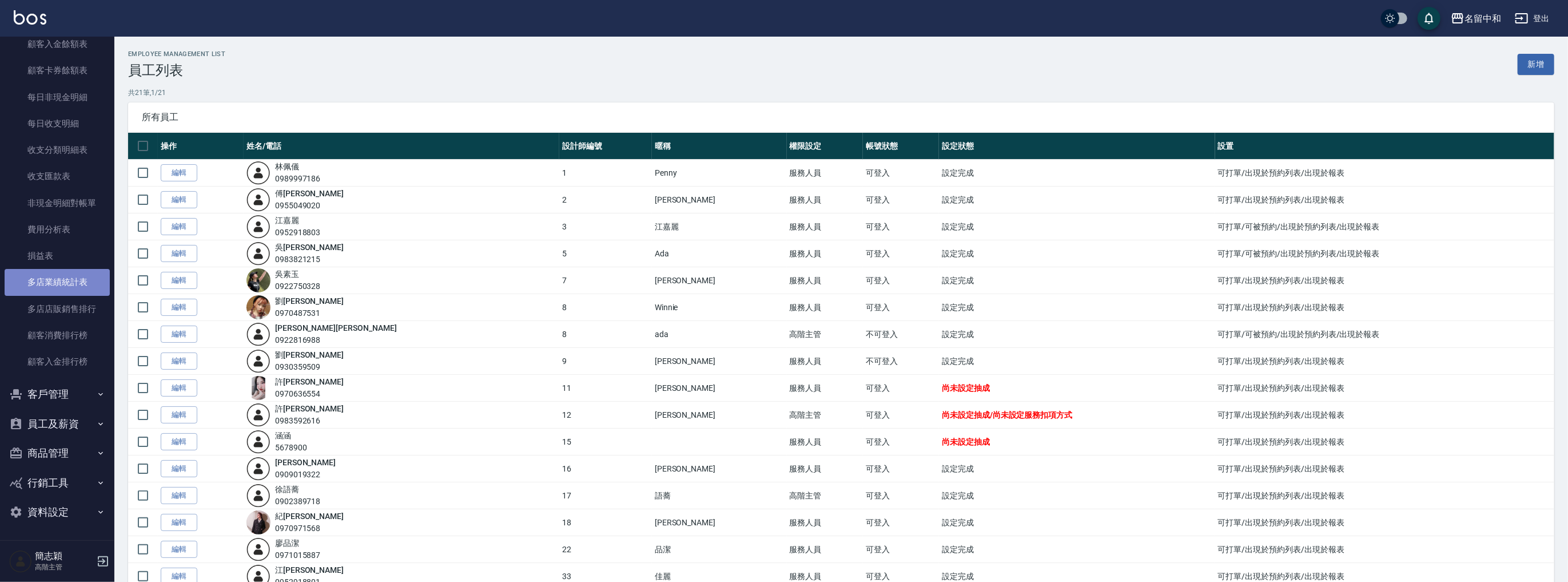
click at [61, 290] on link "多店業績統計表" at bounding box center [57, 282] width 105 height 26
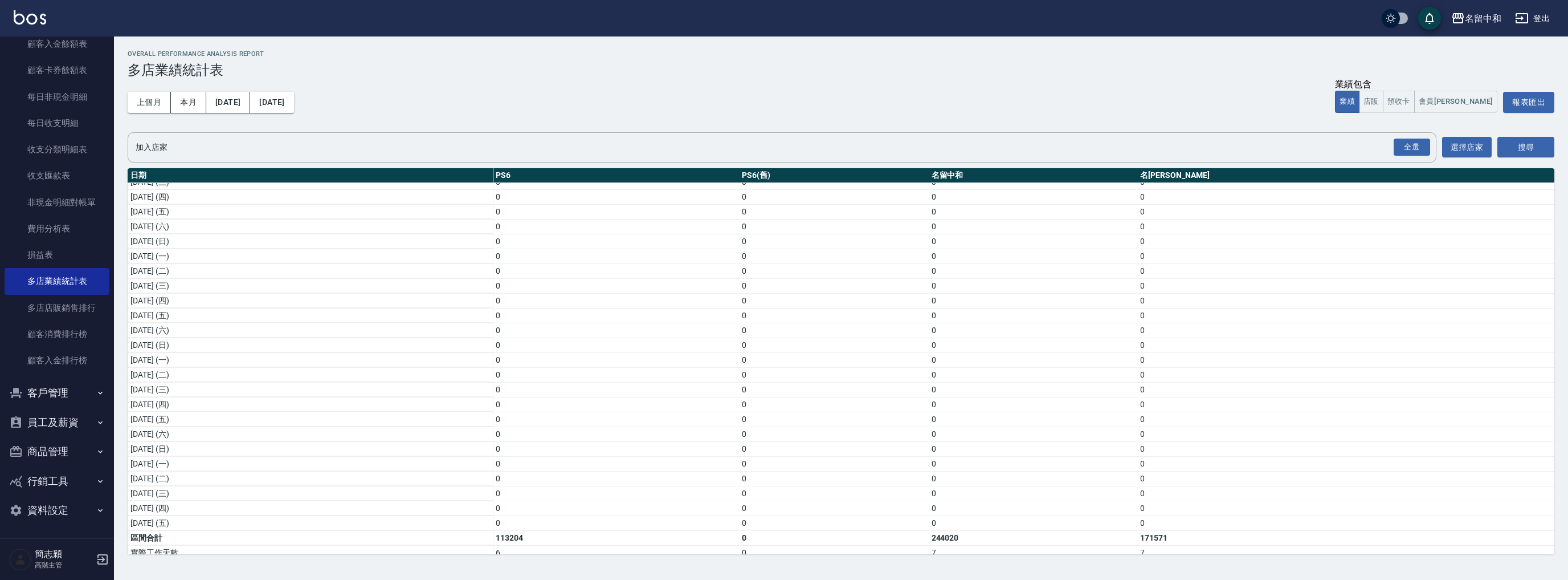
scroll to position [150, 0]
click at [146, 102] on button "上個月" at bounding box center [149, 102] width 44 height 21
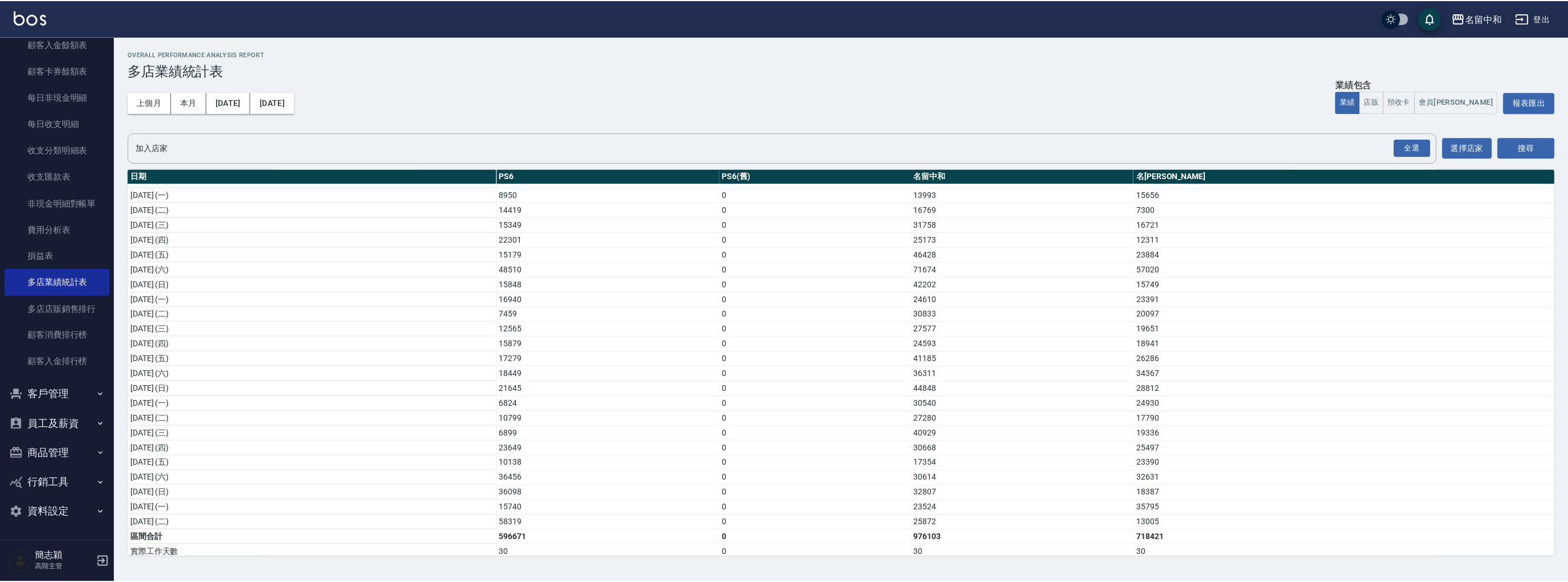
scroll to position [136, 0]
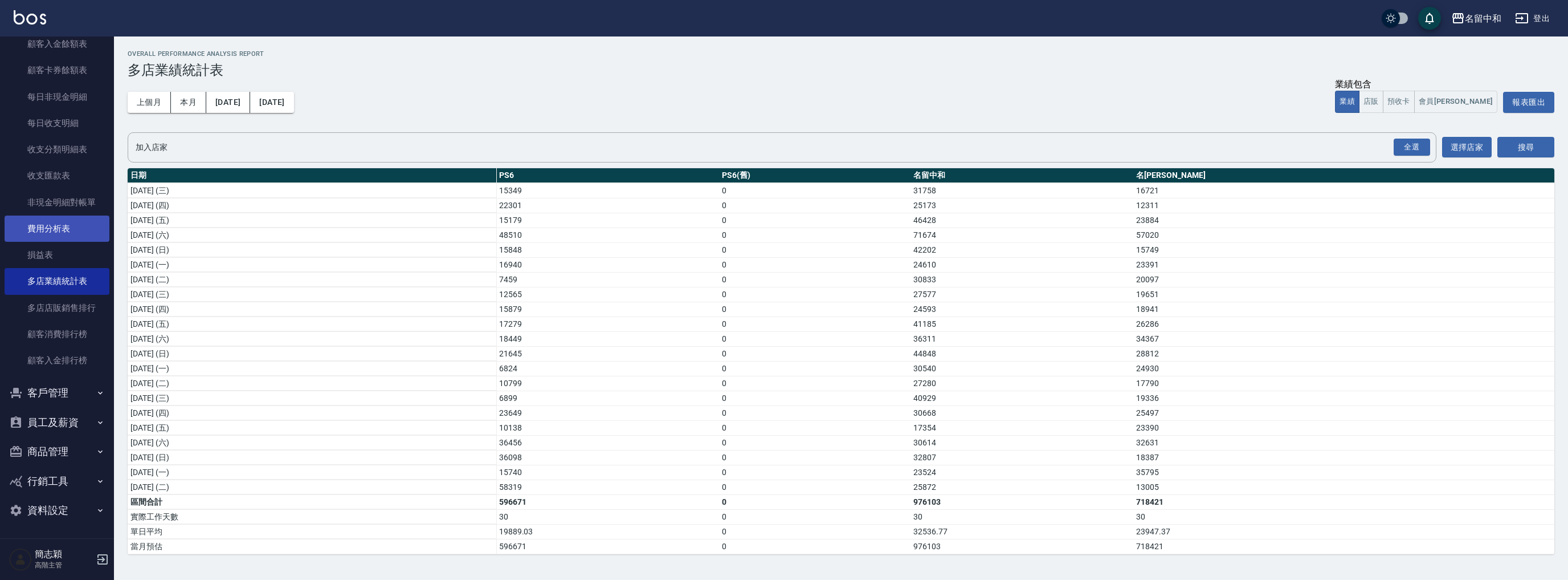
click at [40, 237] on link "費用分析表" at bounding box center [56, 228] width 105 height 26
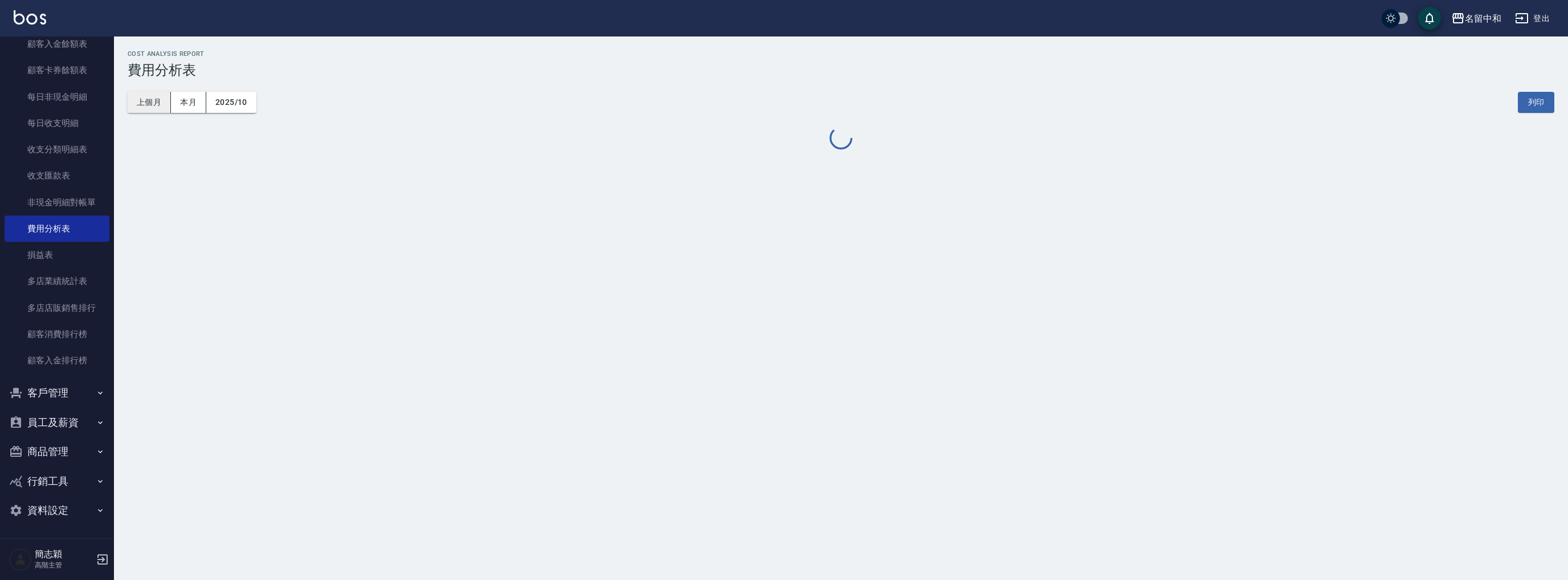
click at [149, 107] on button "上個月" at bounding box center [149, 102] width 44 height 21
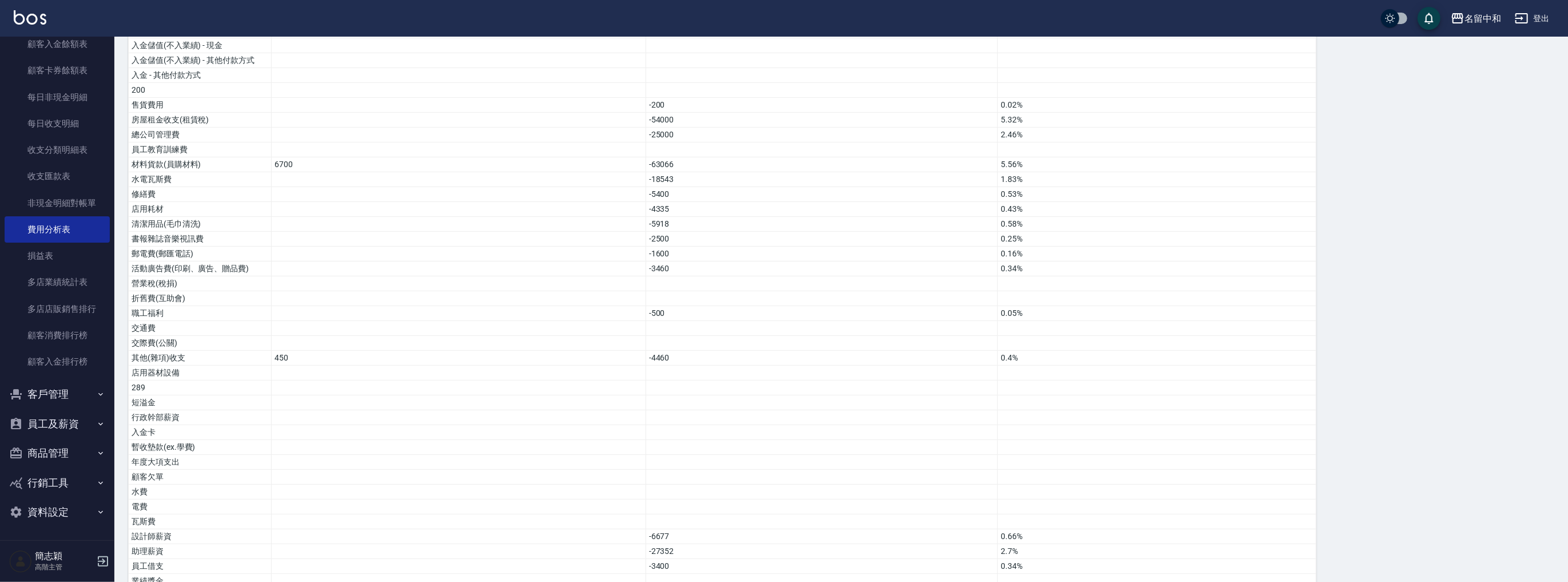
scroll to position [479, 0]
